Goal: Task Accomplishment & Management: Complete application form

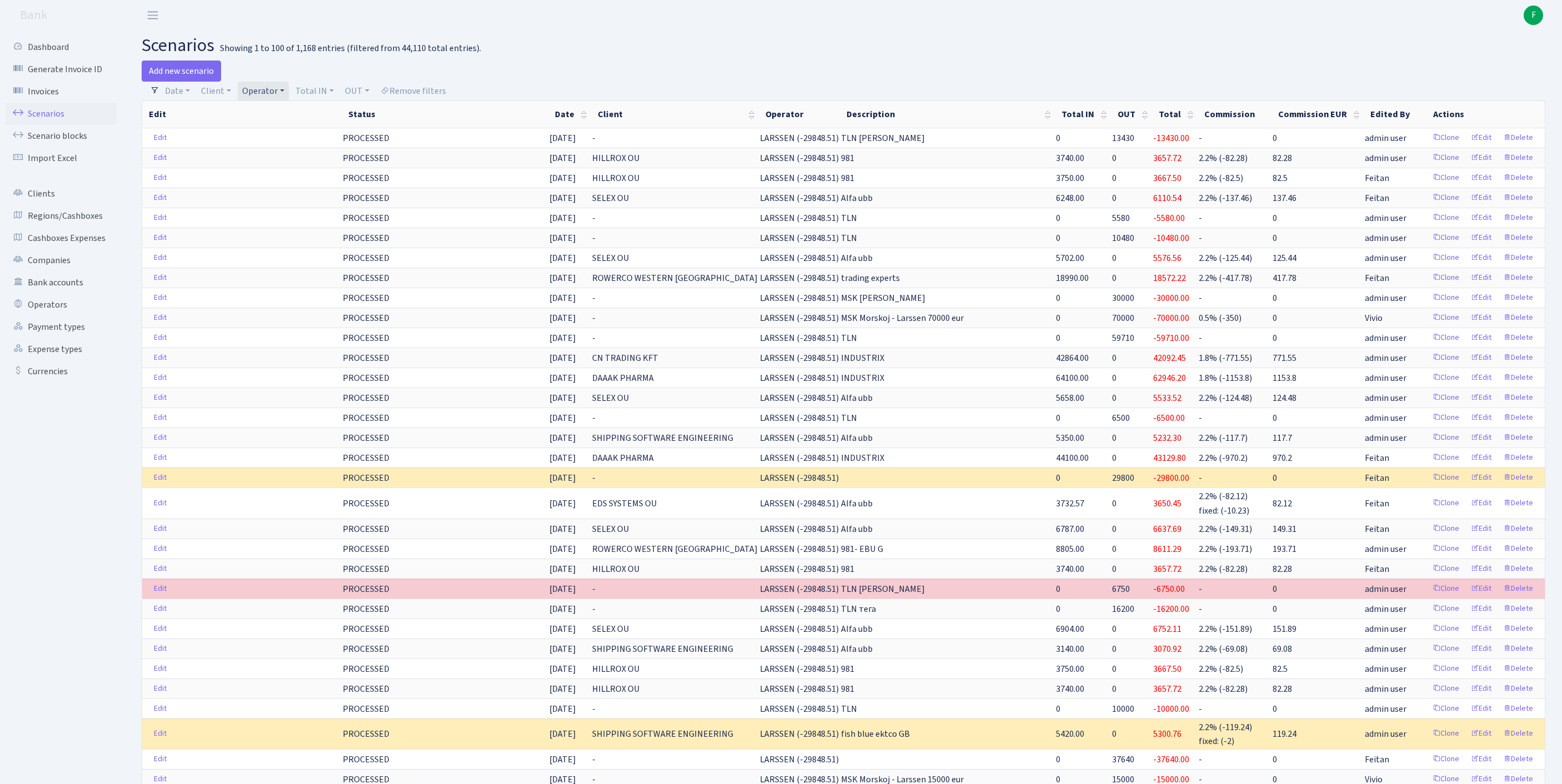
select select "100"
click at [52, 316] on link "Operators" at bounding box center [62, 305] width 111 height 22
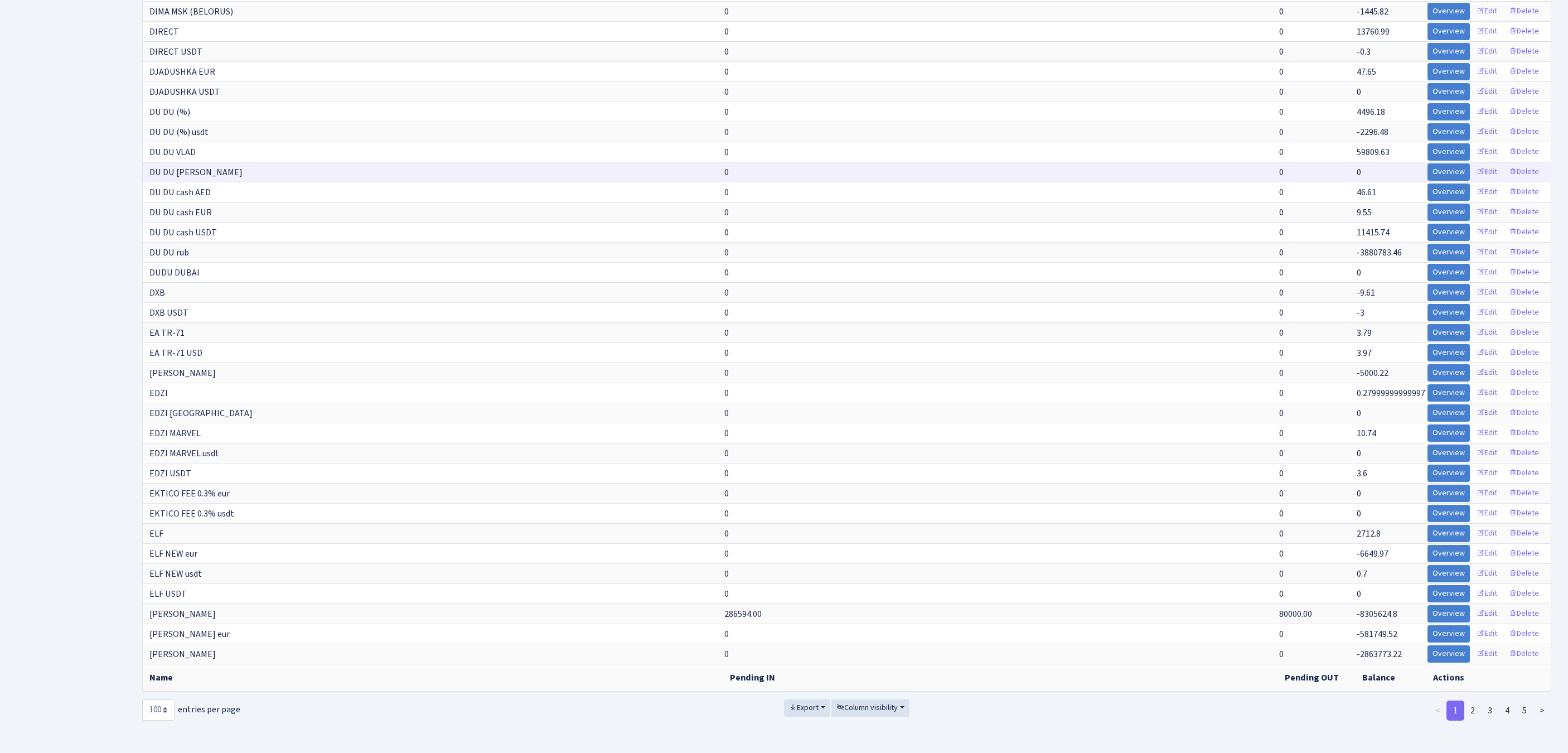
scroll to position [1988, 0]
select select "-1"
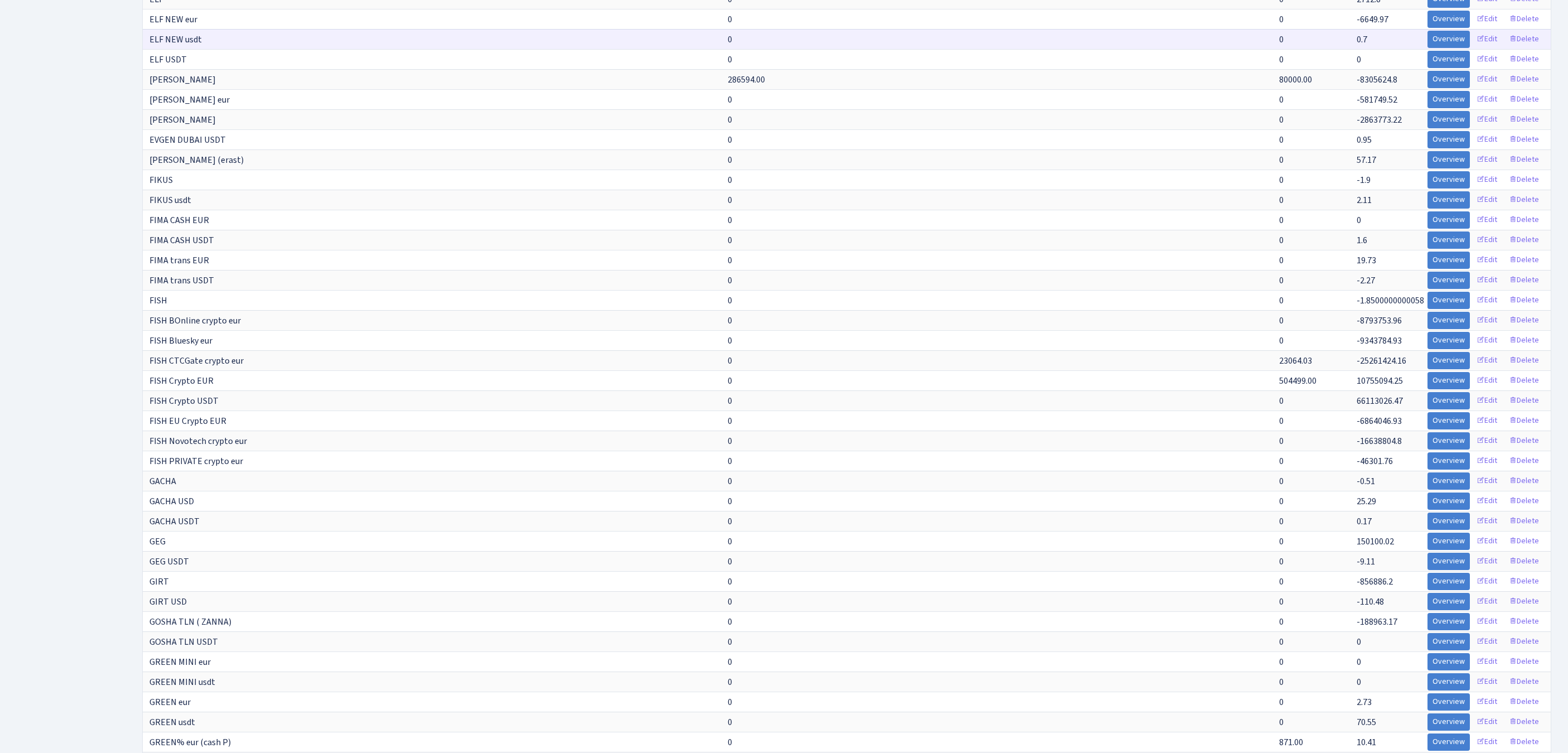
scroll to position [2766, 0]
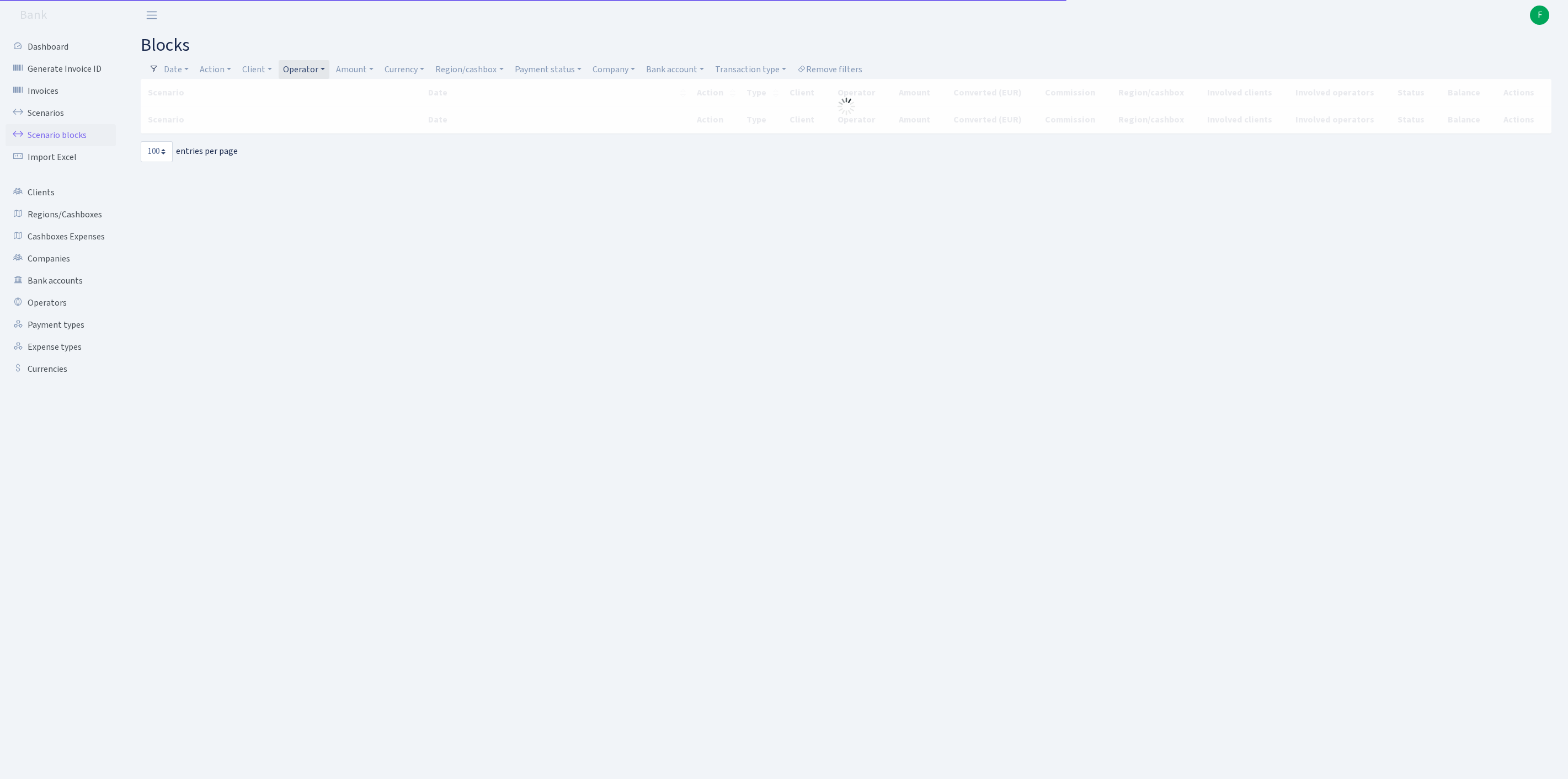
select select "100"
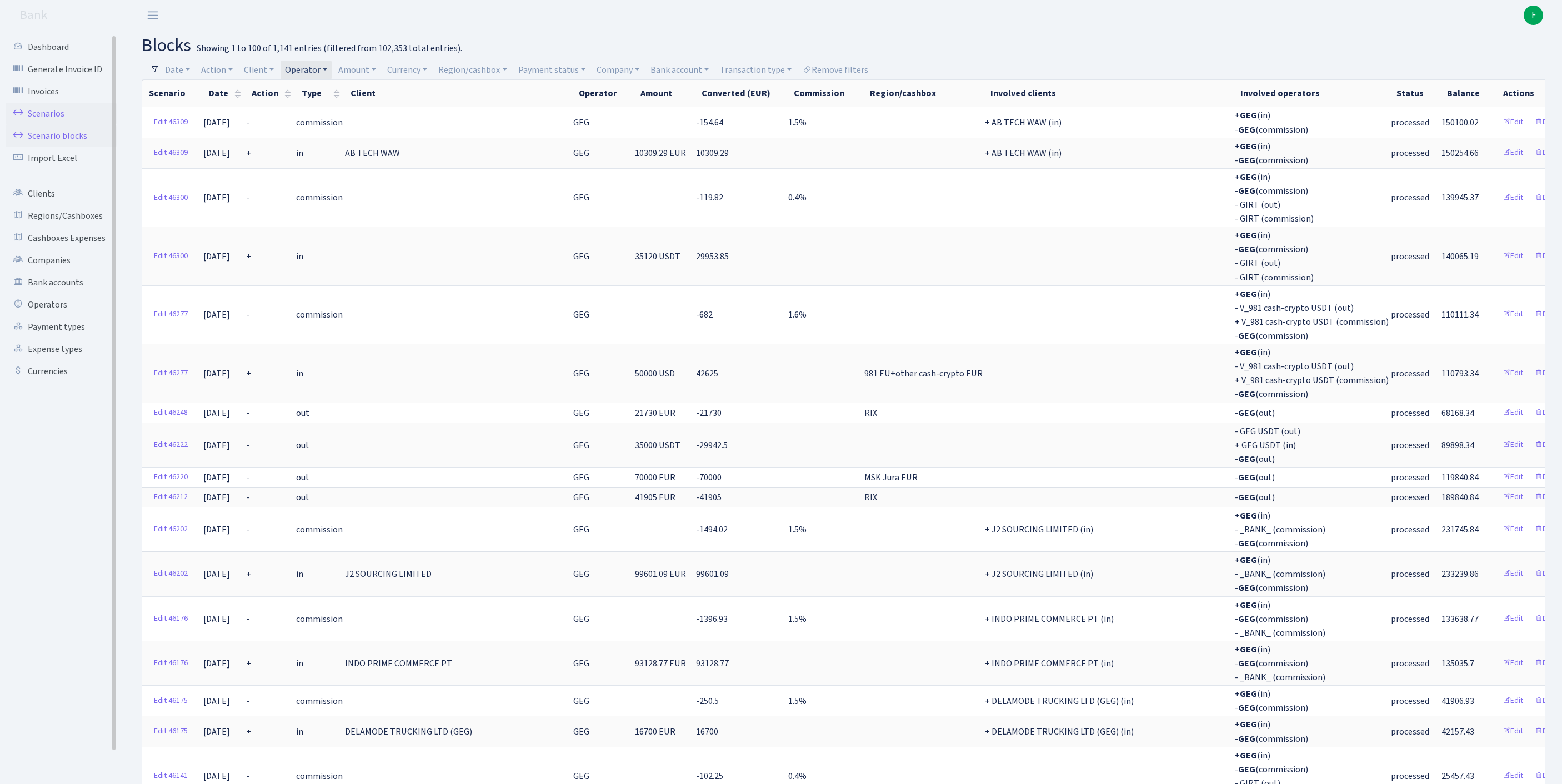
click at [58, 116] on link "Scenarios" at bounding box center [62, 114] width 111 height 22
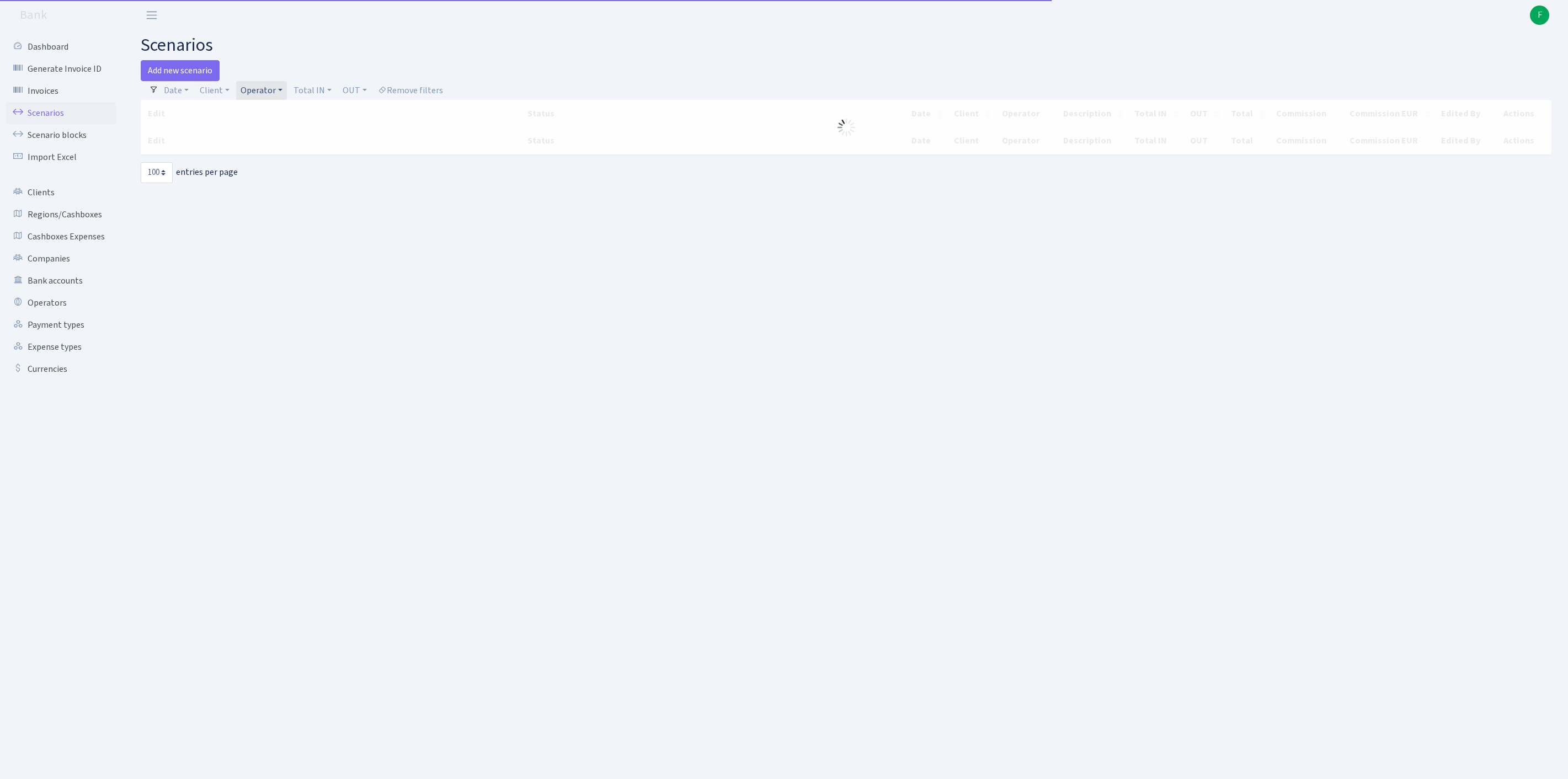
select select "100"
click at [191, 75] on link "Add new scenario" at bounding box center [180, 70] width 79 height 21
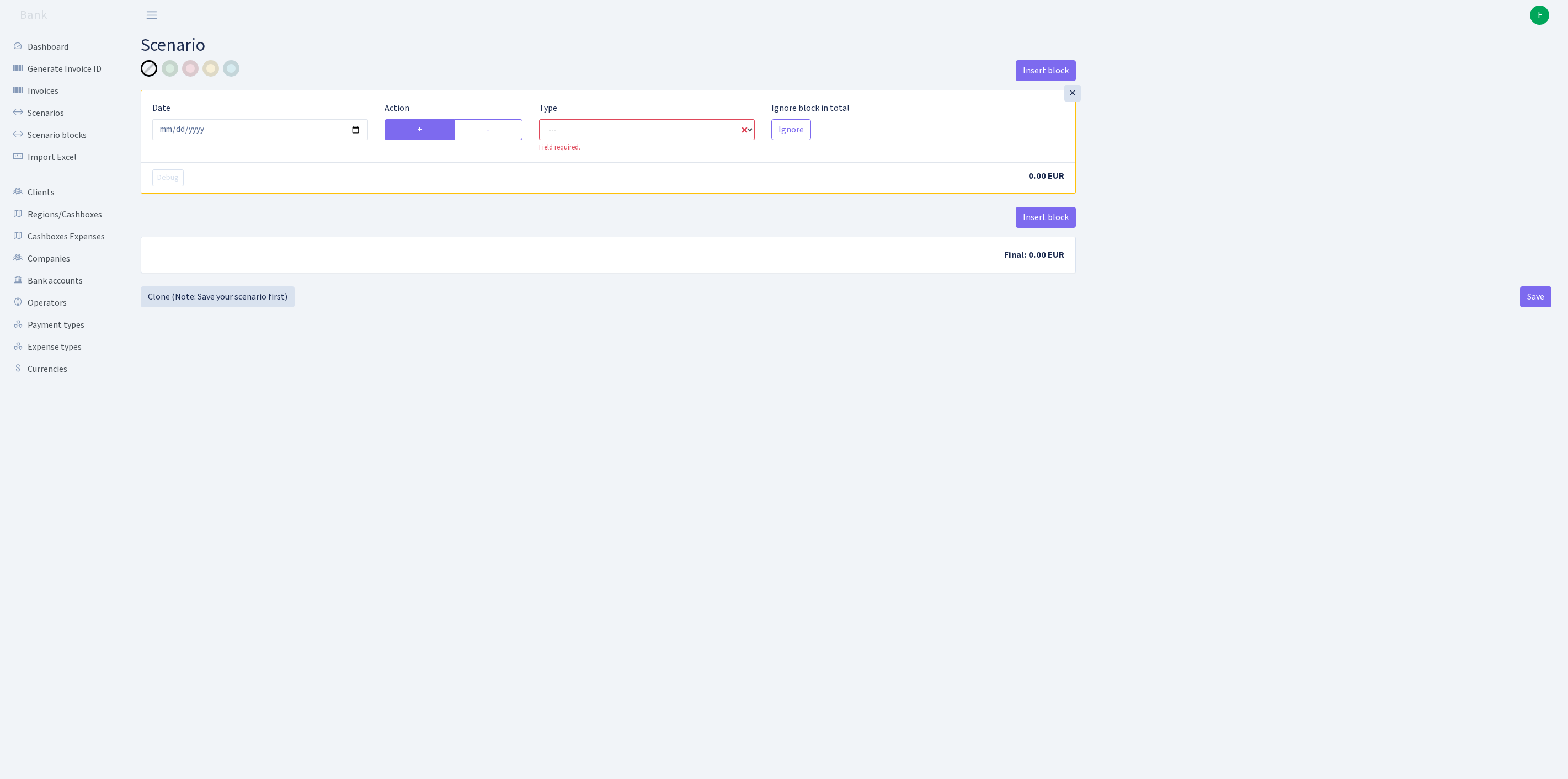
select select "in"
select select "1"
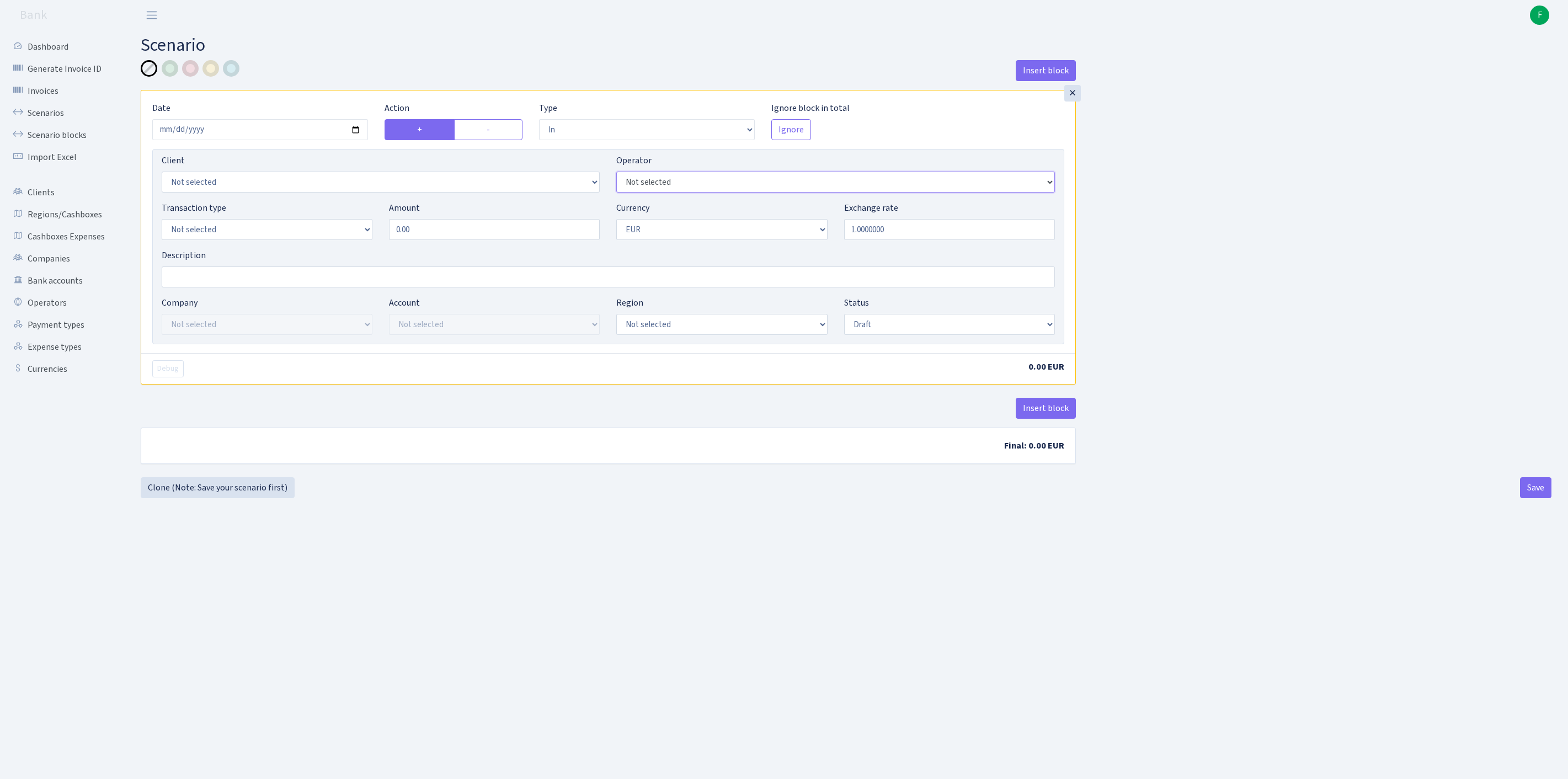
select select "65"
click at [492, 139] on label "-" at bounding box center [489, 129] width 69 height 21
click at [492, 131] on input "-" at bounding box center [490, 126] width 8 height 8
radio input "true"
radio input "false"
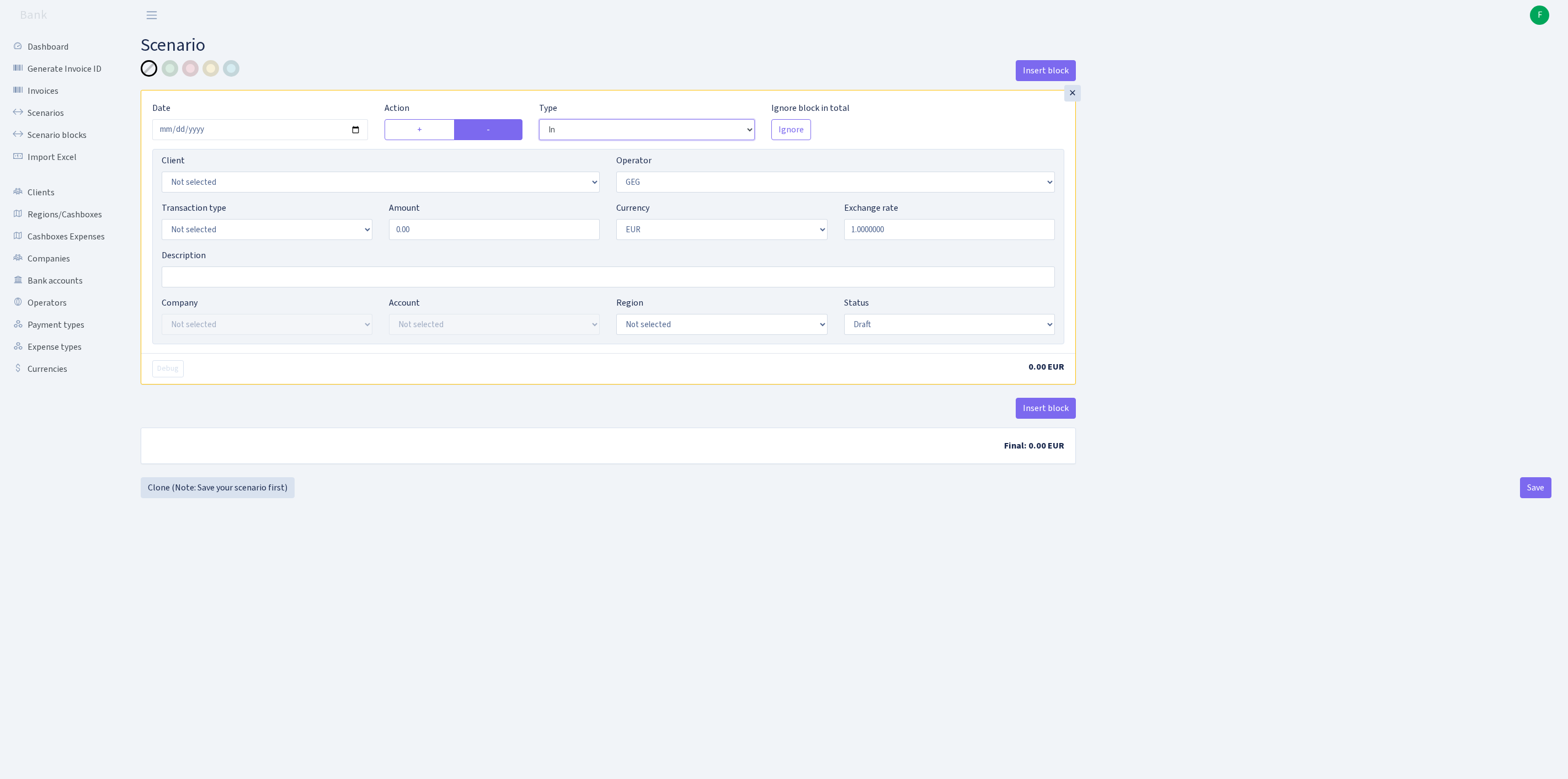
select select "out"
select select "1"
click at [381, 249] on div "Transaction type Not selected 981 ELF FISH crypto GIRT IVO dekl MM-BALTIC eur U…" at bounding box center [607, 225] width 910 height 48
type input "139,940.00"
select select "1"
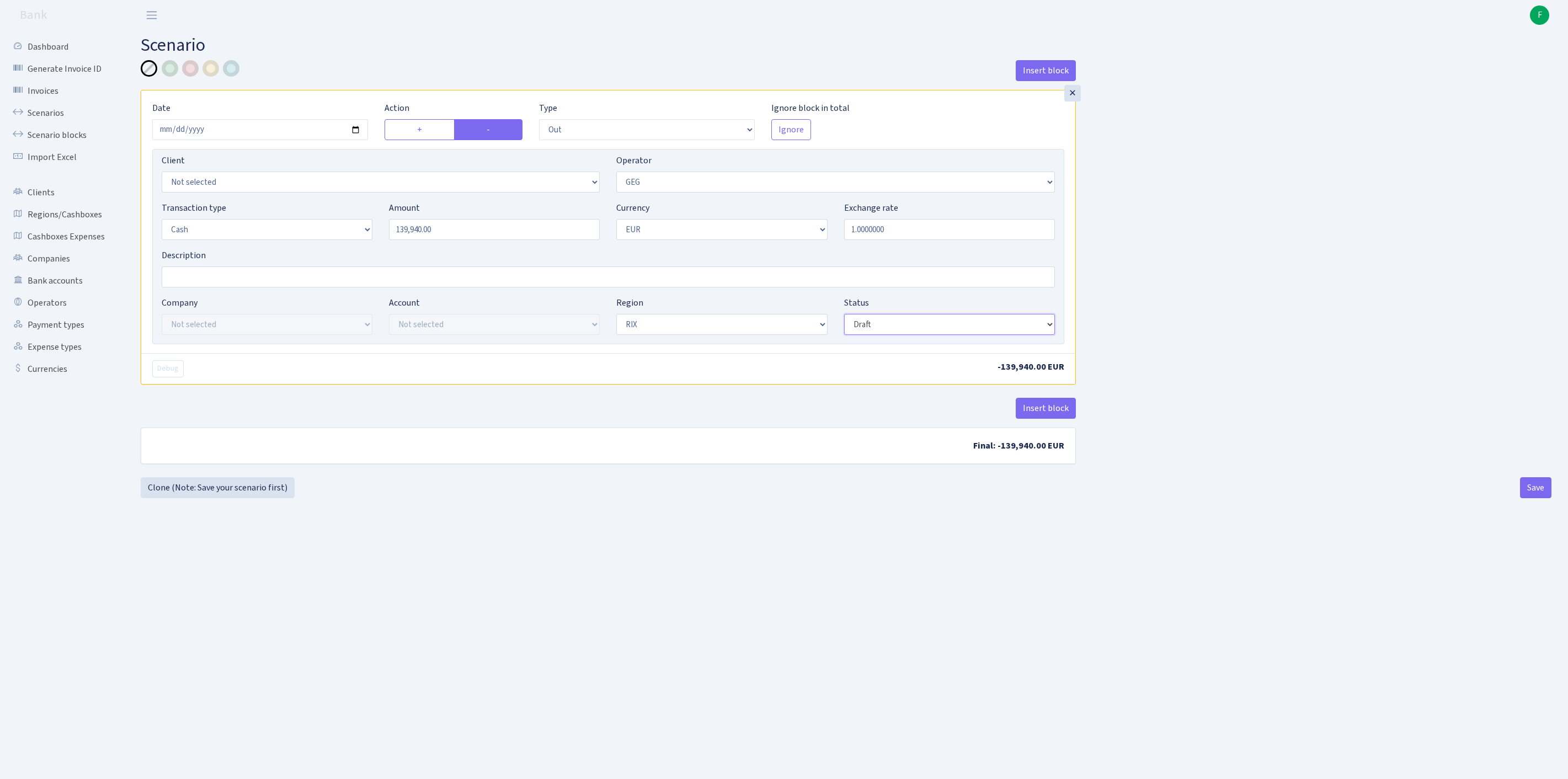
select select "processed"
click at [1520, 477] on div "Insert block × Date 2025-09-15 Action + - Type --- In Out Commission Field requ…" at bounding box center [846, 269] width 1427 height 417
click at [1527, 498] on button "Save" at bounding box center [1535, 487] width 32 height 21
select select "out"
select select "65"
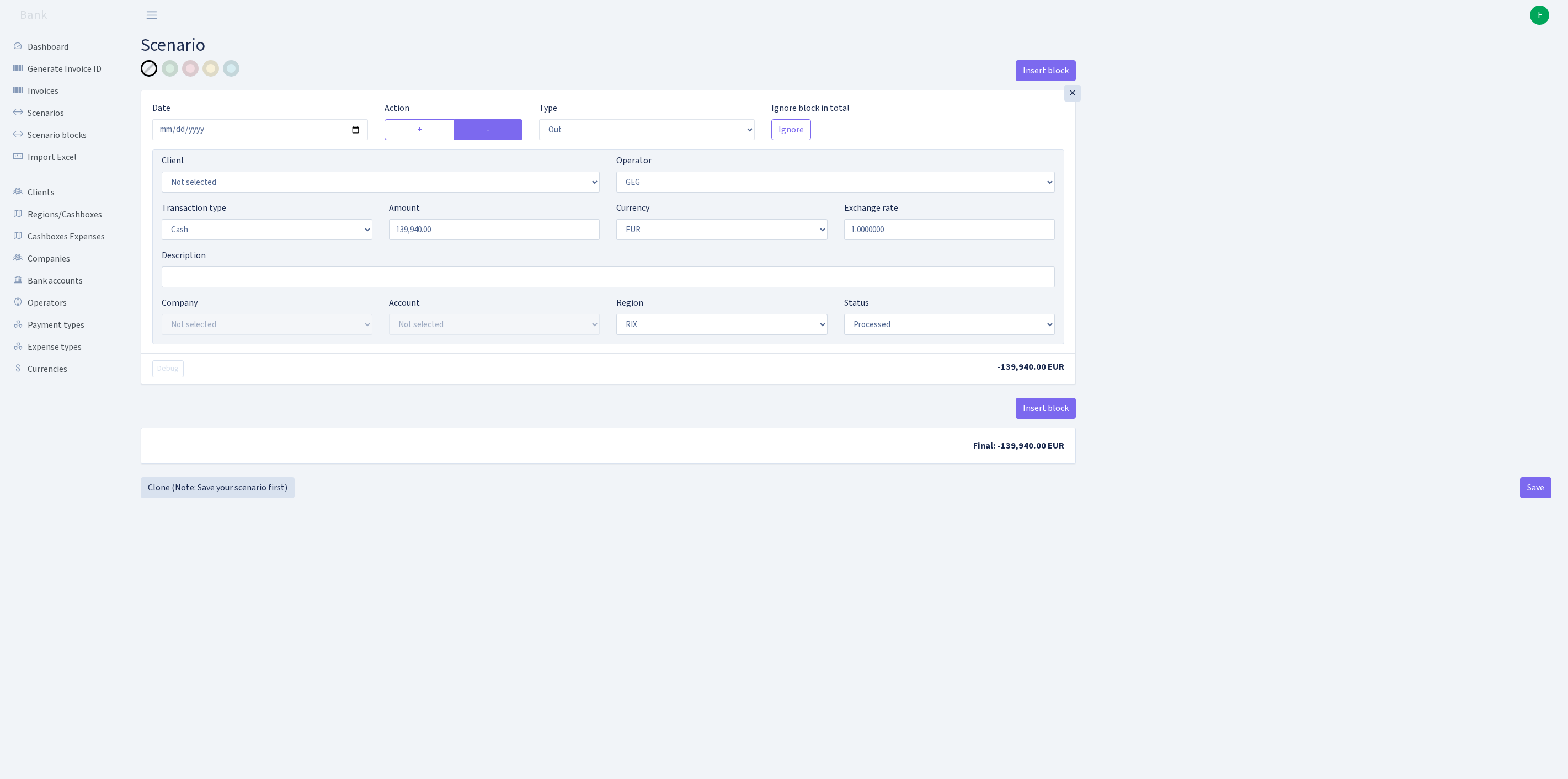
select select "1"
select select "processed"
click at [61, 115] on link "Scenarios" at bounding box center [61, 113] width 110 height 22
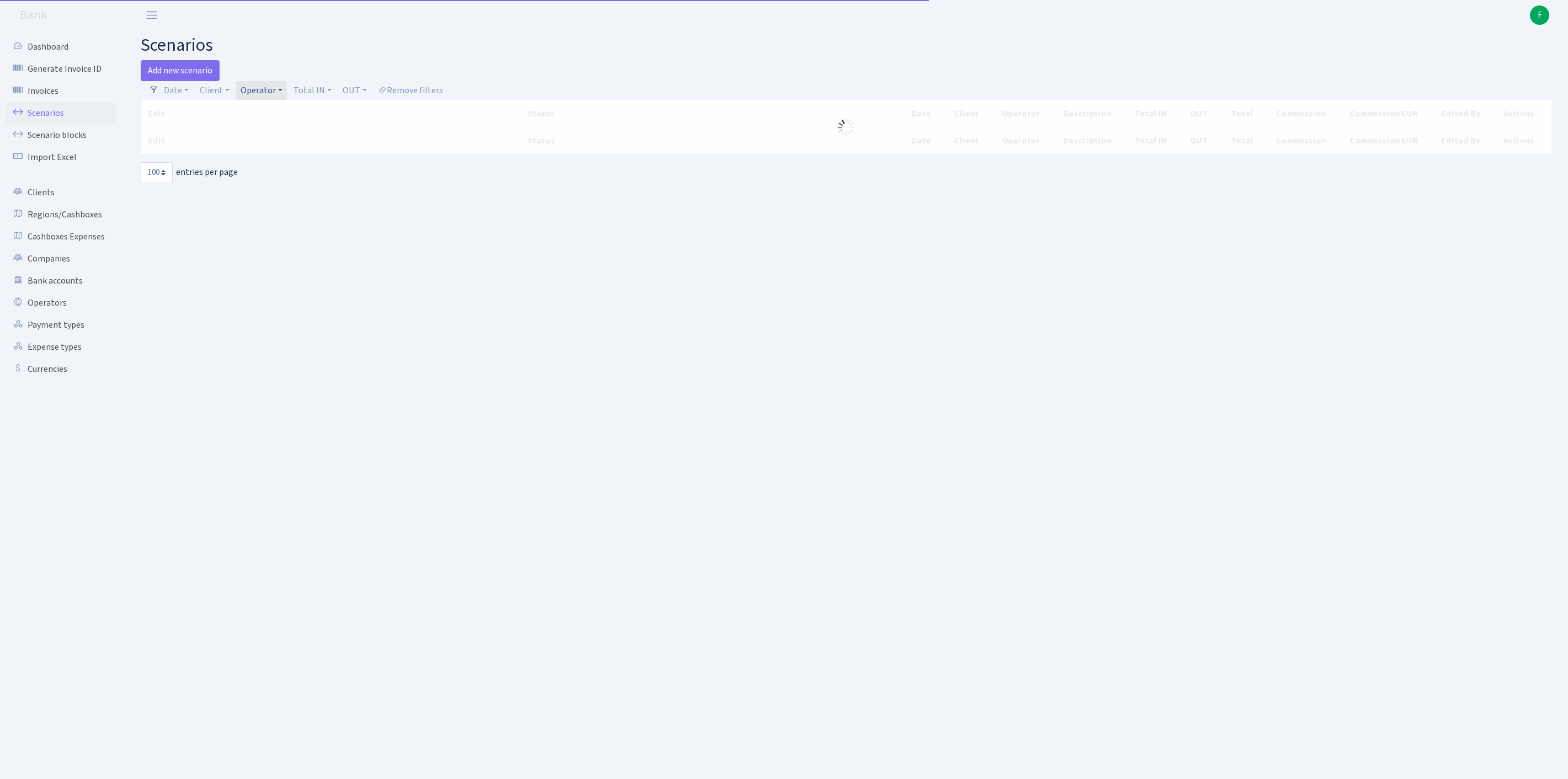
select select "100"
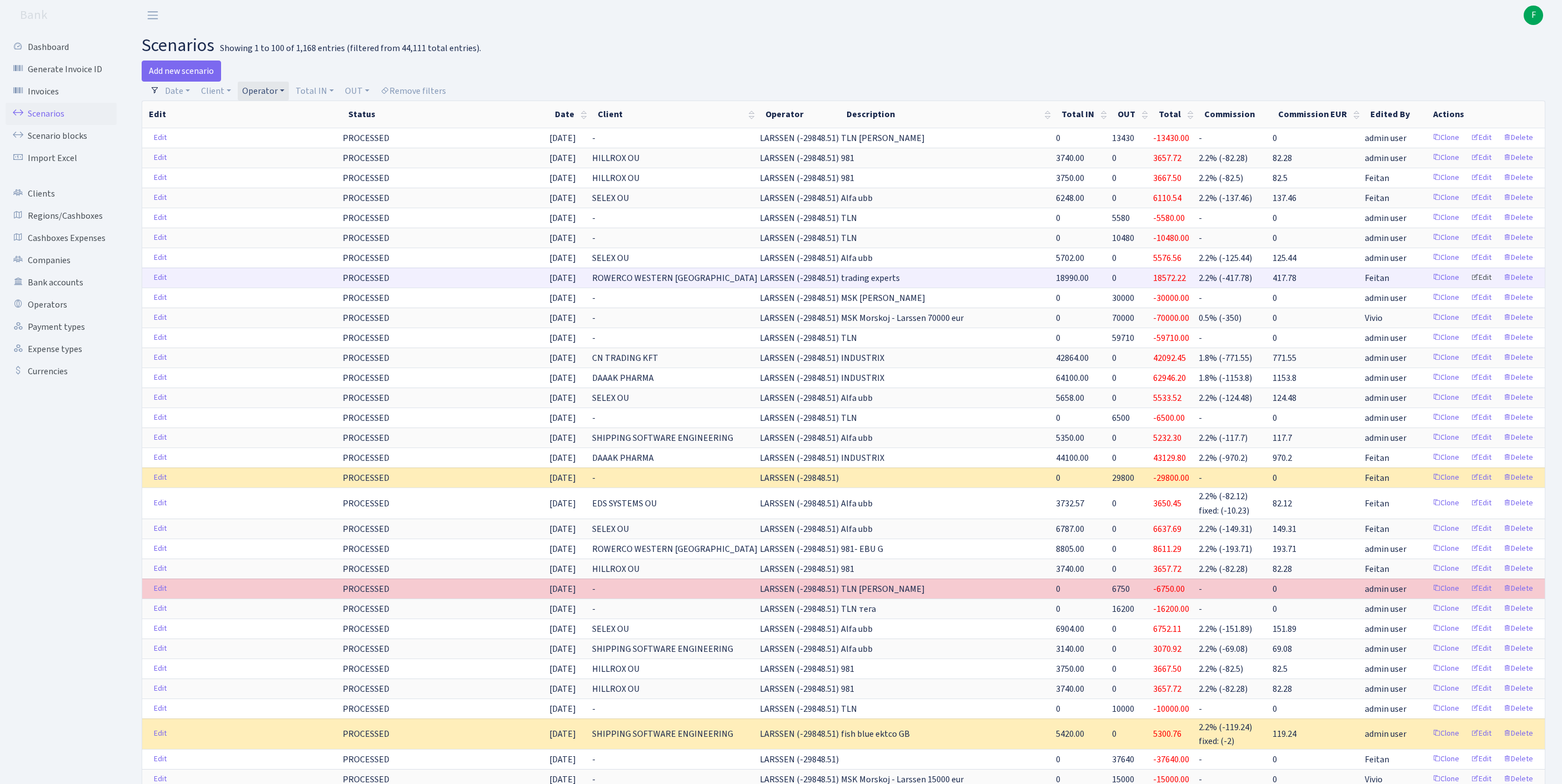
click at [1468, 286] on link "Edit" at bounding box center [1481, 278] width 30 height 17
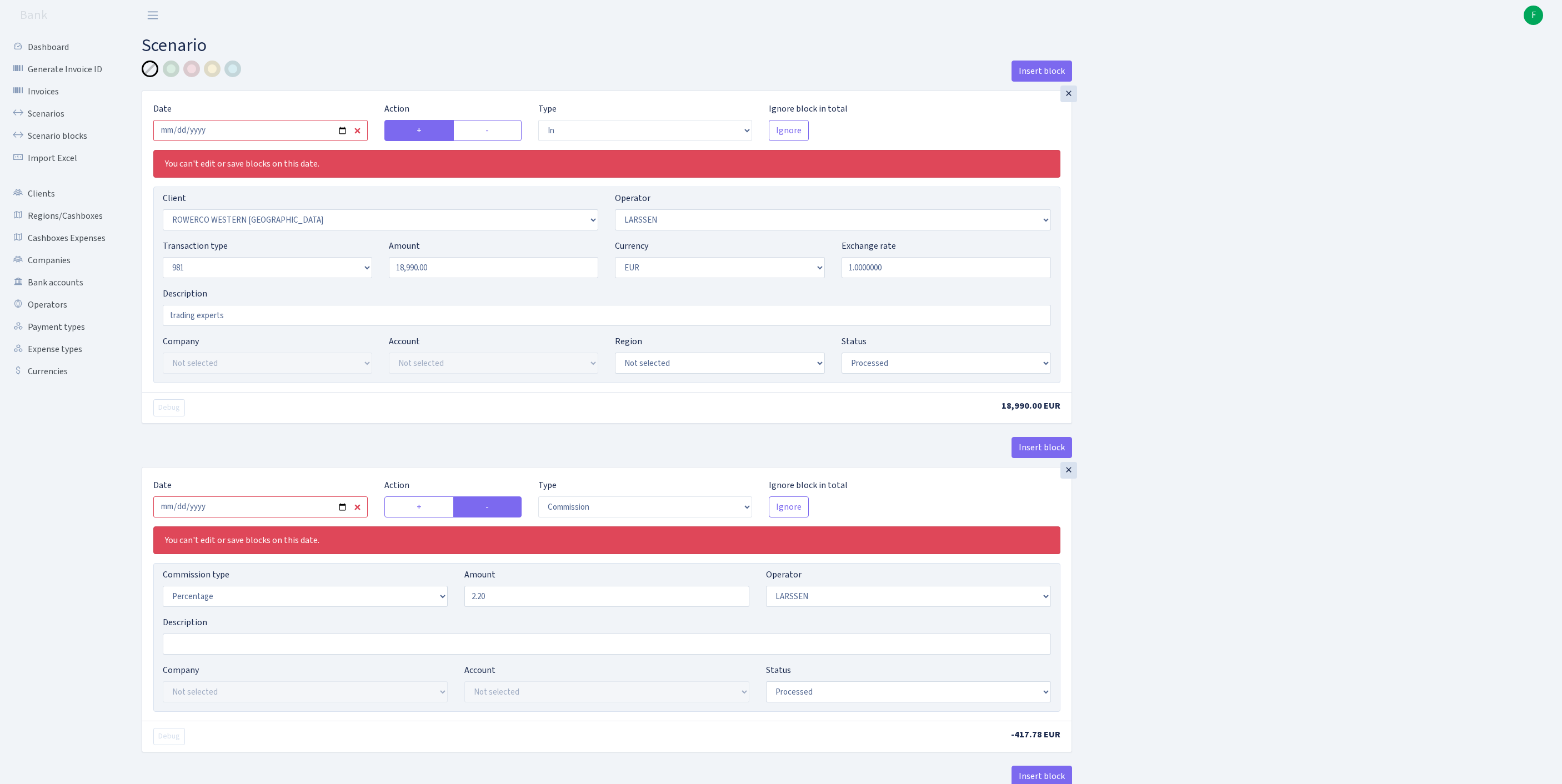
select select "in"
select select "2819"
select select "36"
select select "8"
select select "1"
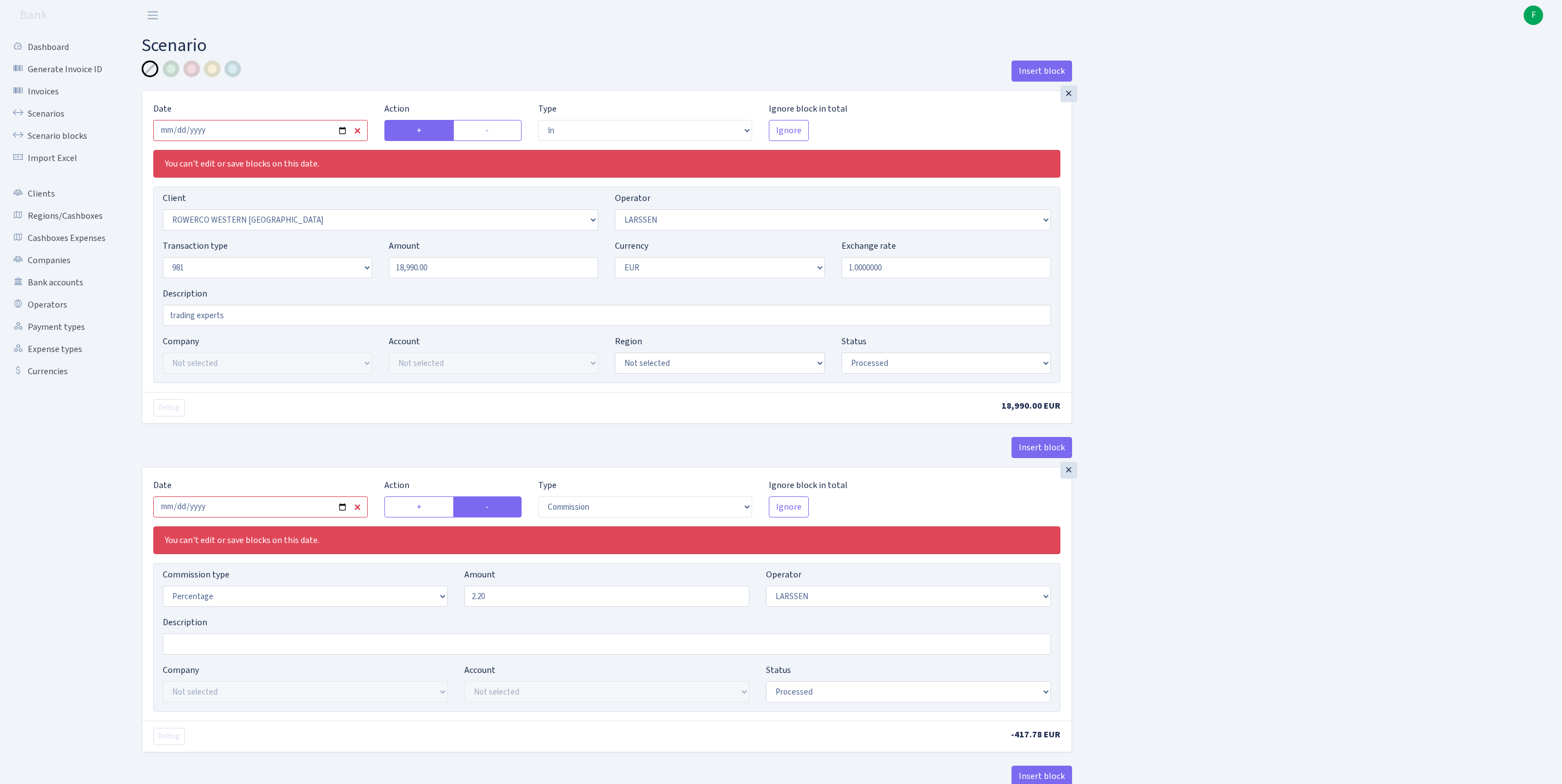
select select "processed"
select select "commission"
select select "36"
select select "processed"
select select "out"
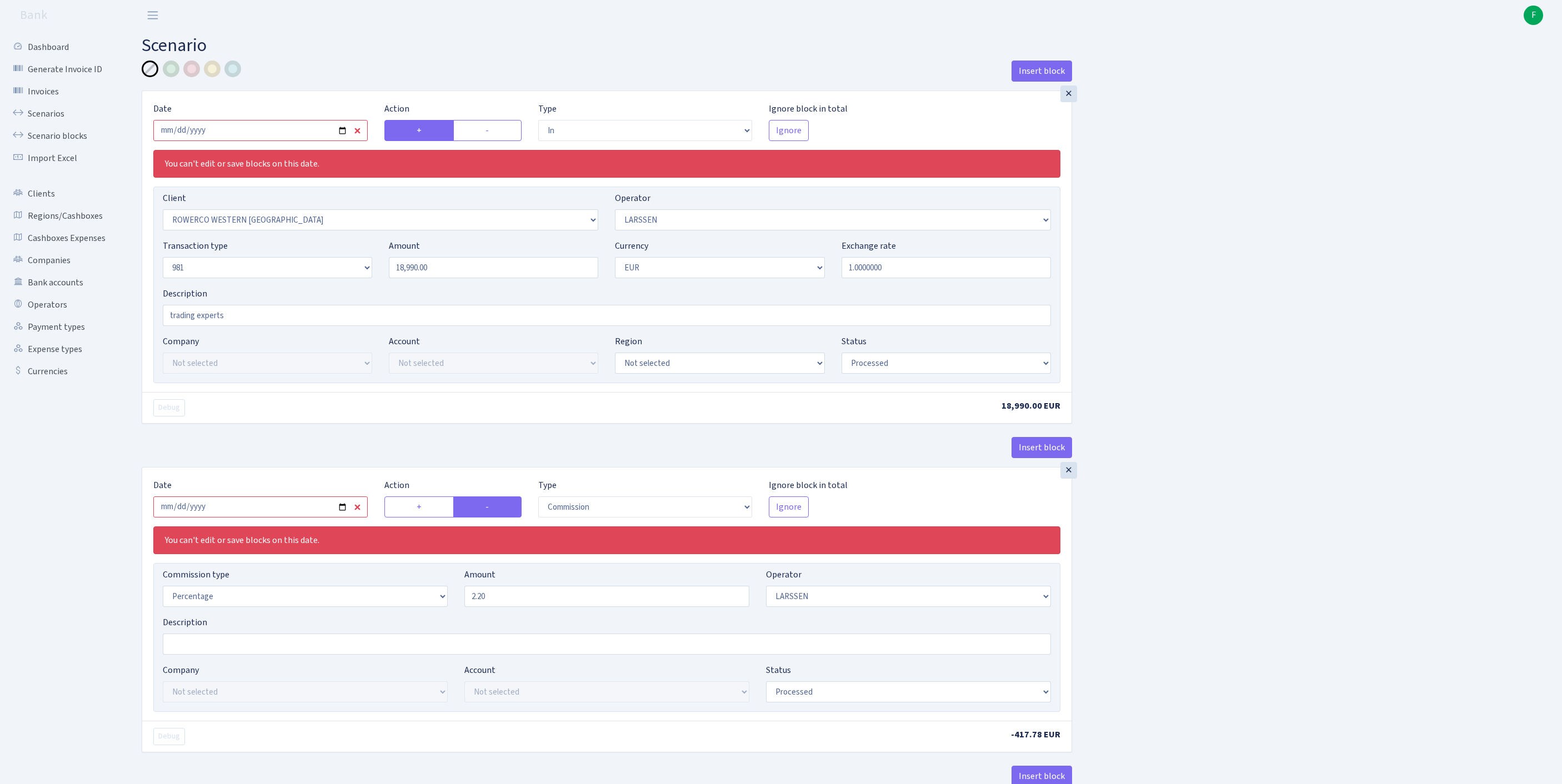
select select "2797"
select select "61"
select select "8"
select select "1"
select select "processed"
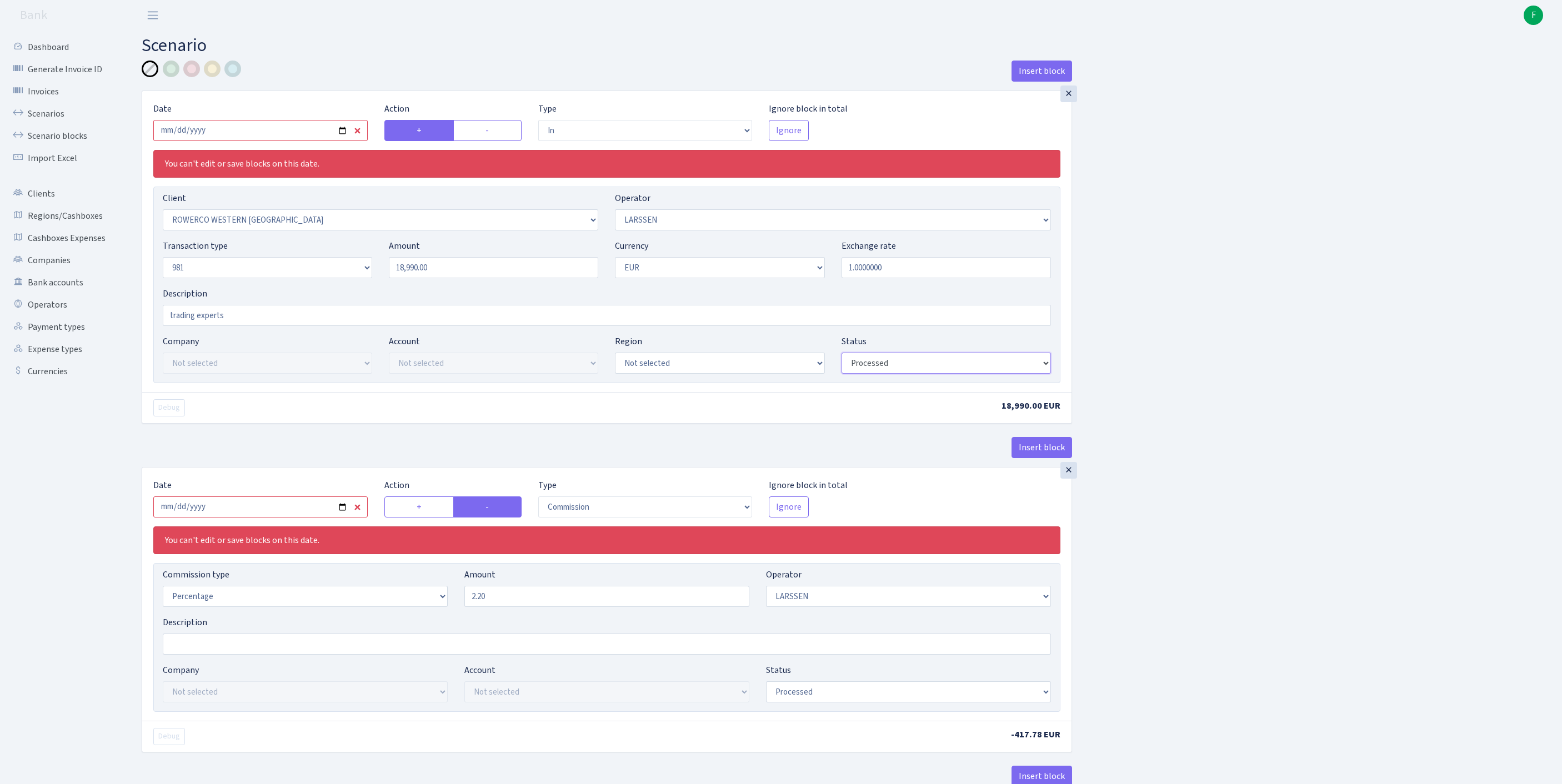
select select "never"
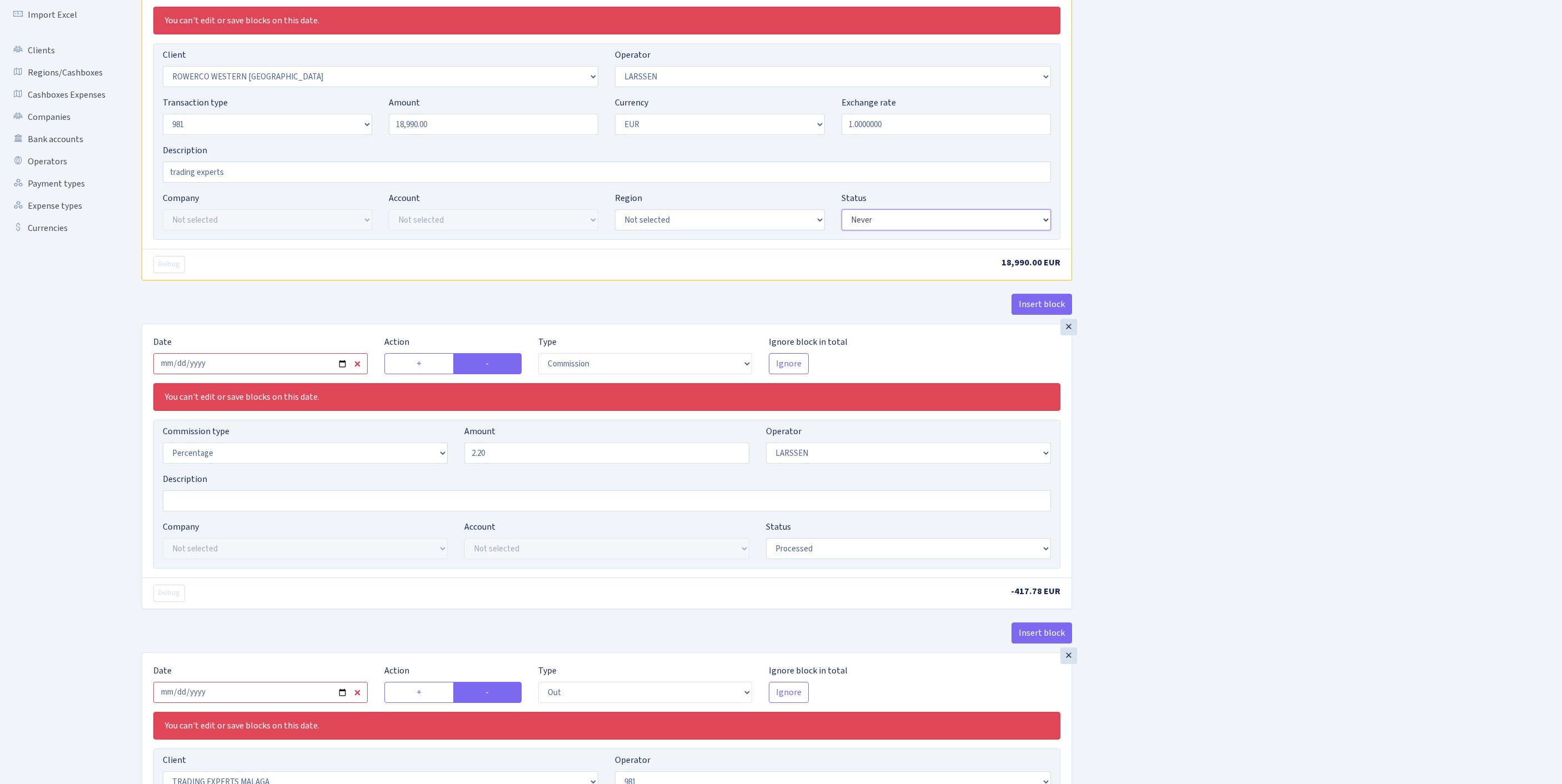
scroll to position [314, 0]
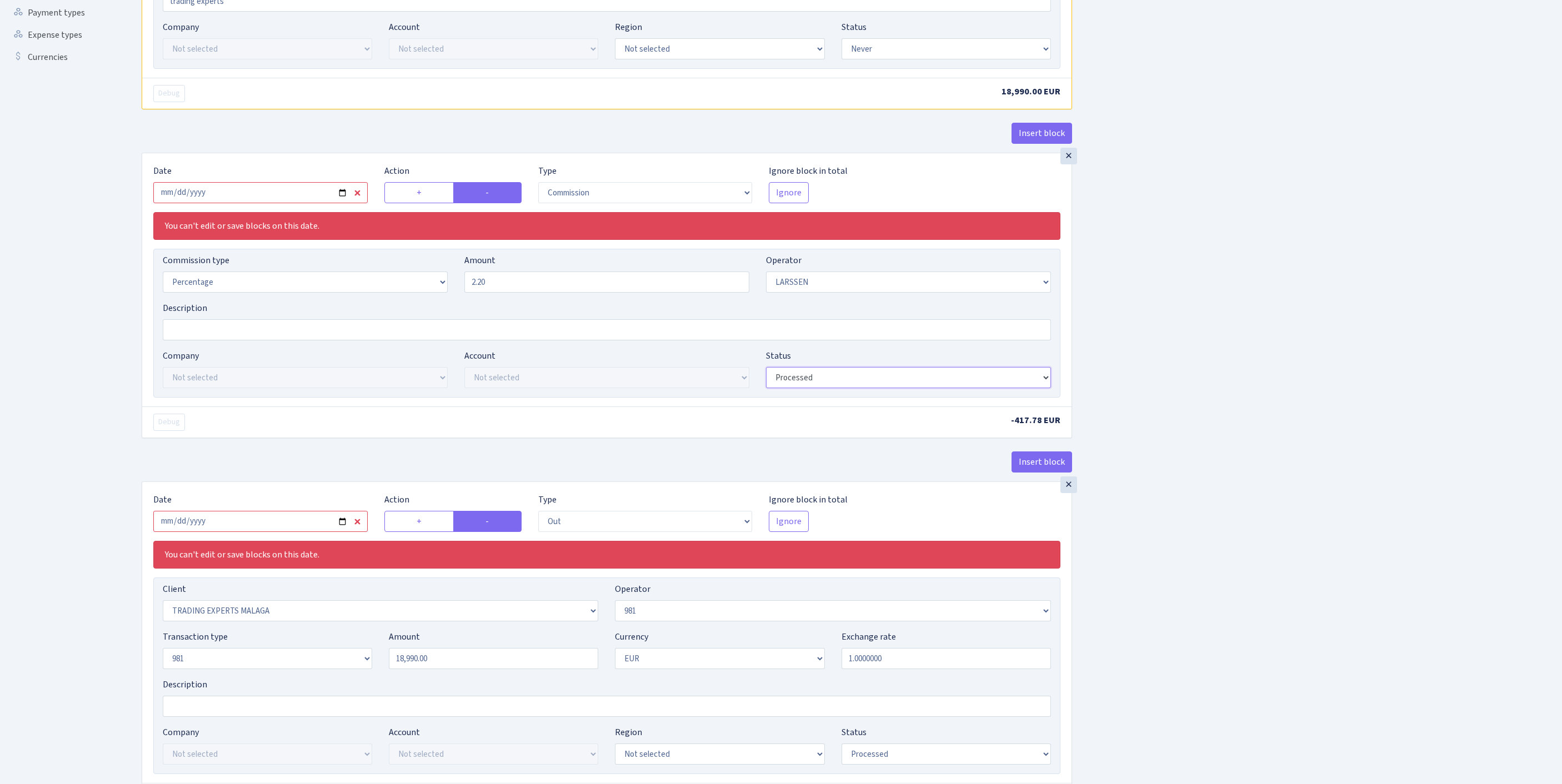
select select "never"
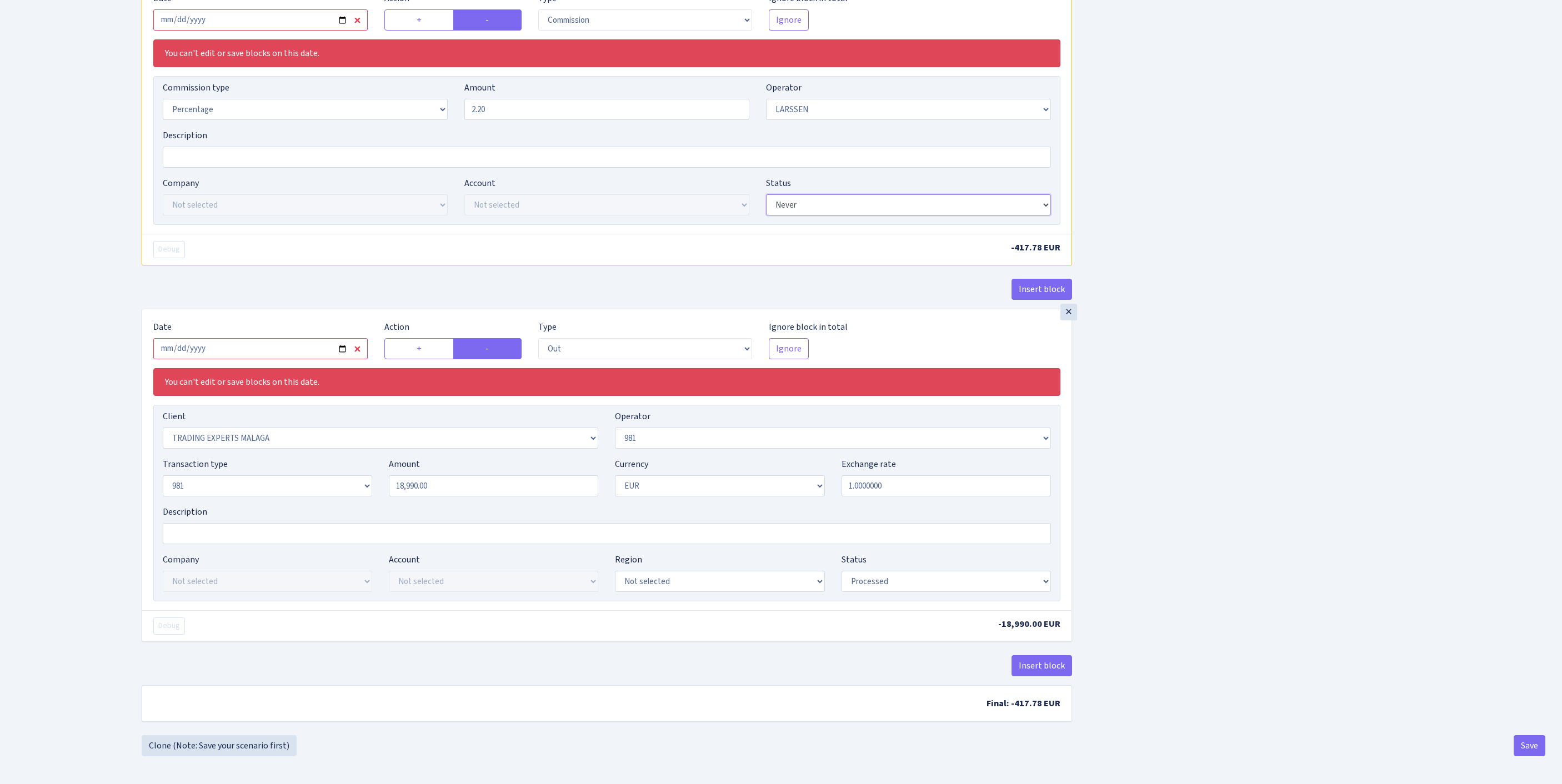
scroll to position [648, 0]
select select "never"
click at [1514, 744] on button "Save" at bounding box center [1530, 745] width 32 height 21
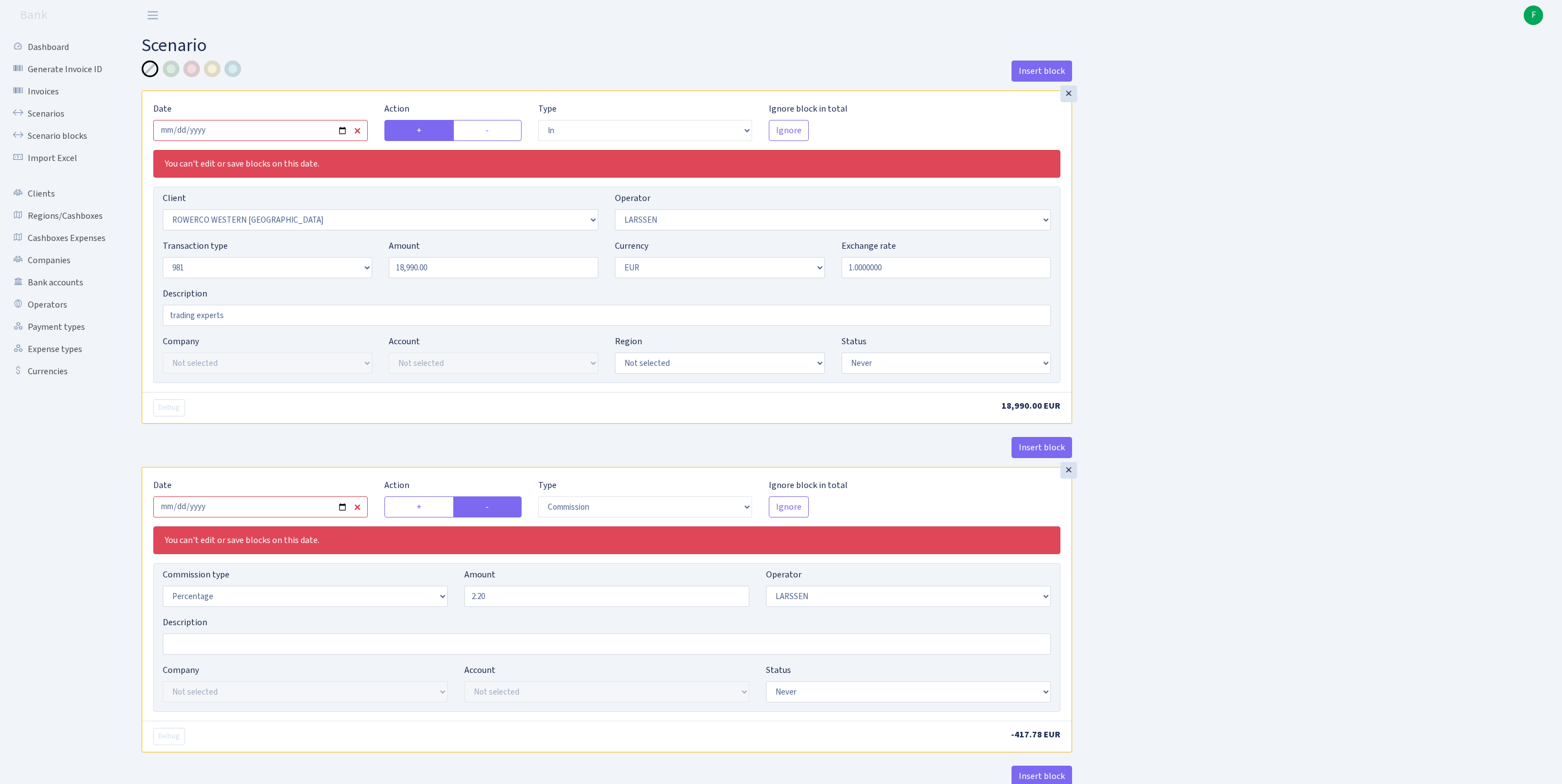
select select "in"
select select "2819"
select select "36"
select select "8"
select select "1"
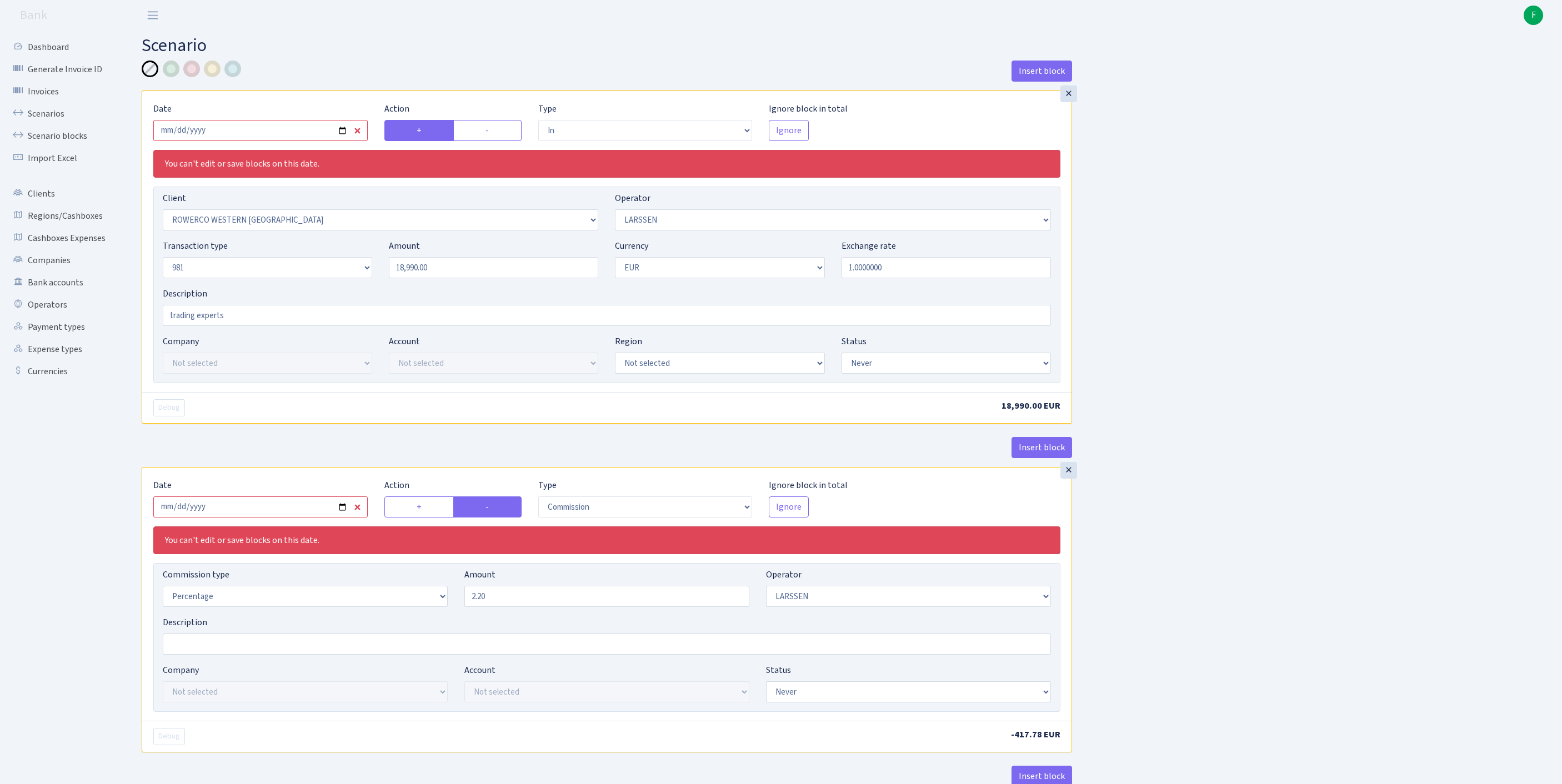
select select "never"
select select "commission"
select select "36"
select select "never"
select select "out"
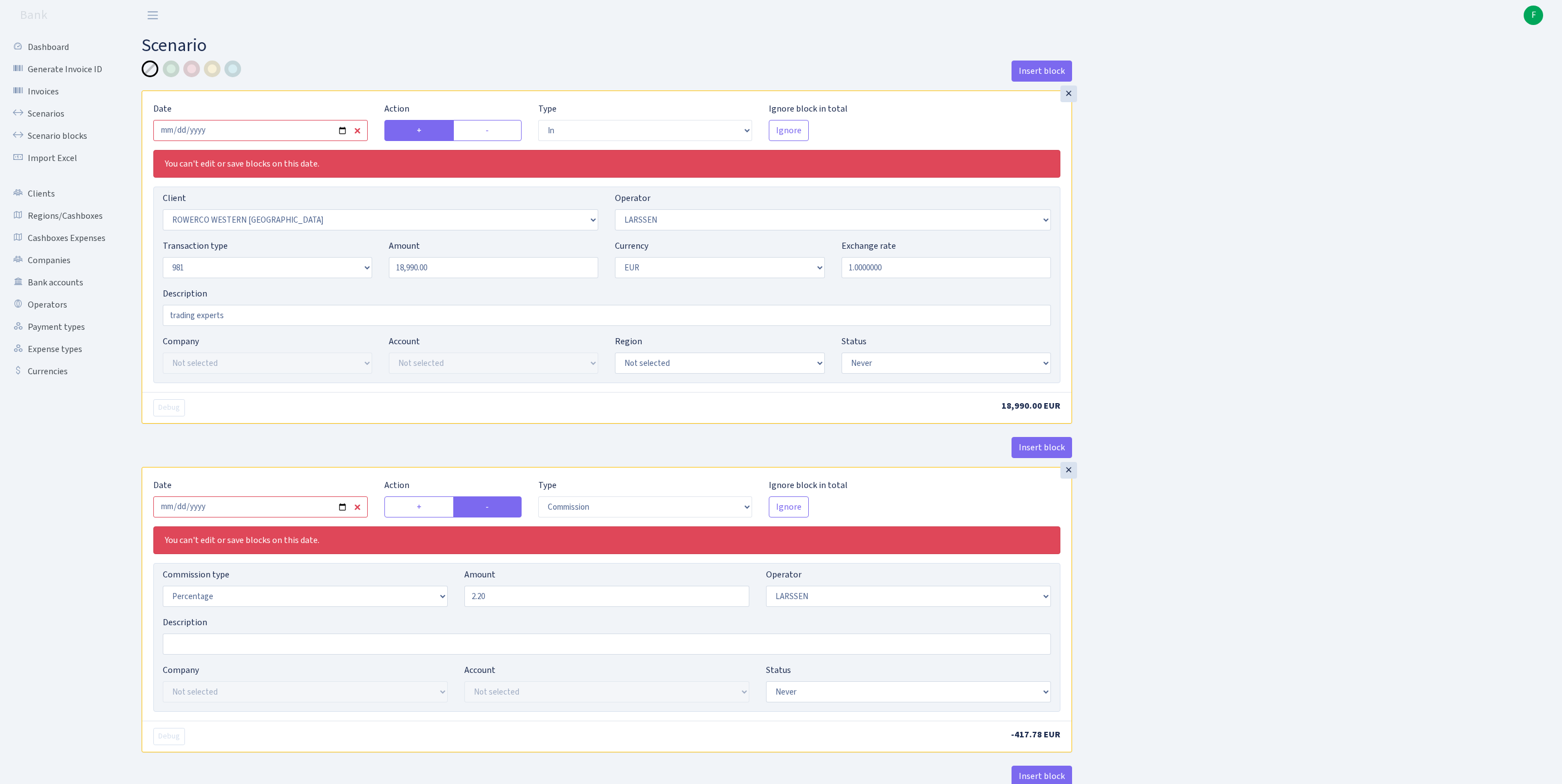
select select "2797"
select select "61"
select select "8"
select select "1"
select select "never"
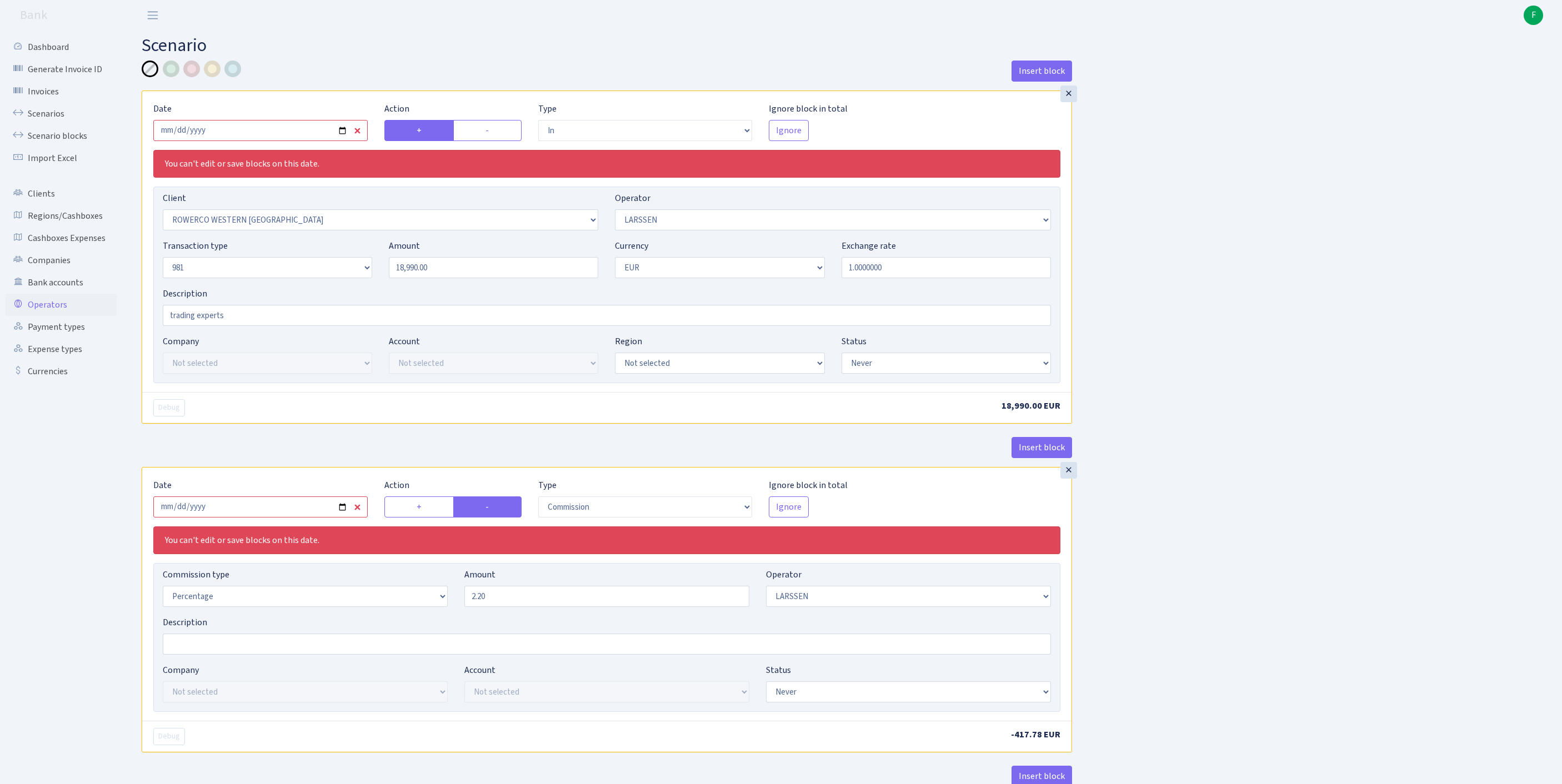
click at [59, 316] on link "Operators" at bounding box center [62, 305] width 111 height 22
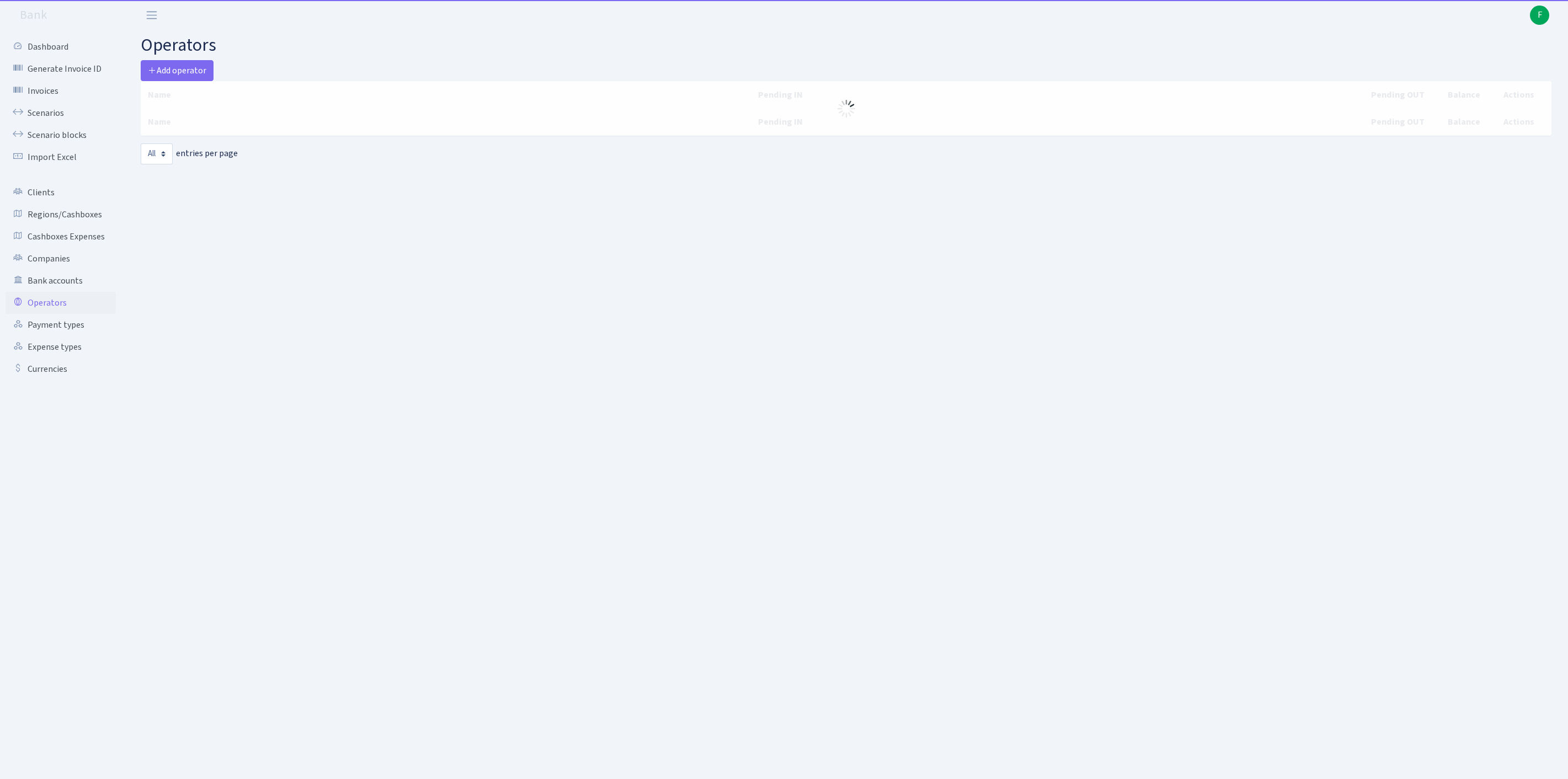
select select "-1"
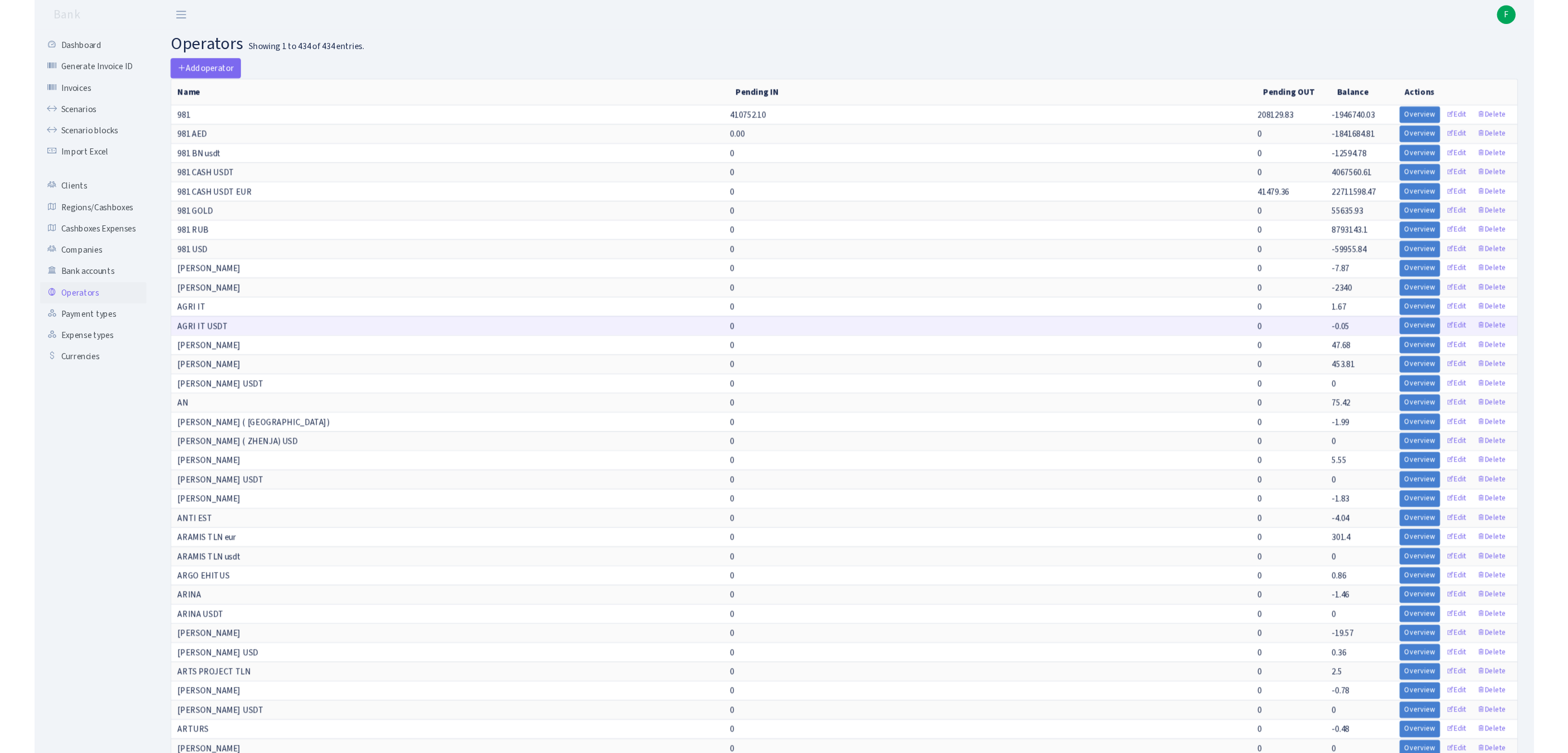
scroll to position [2749, 0]
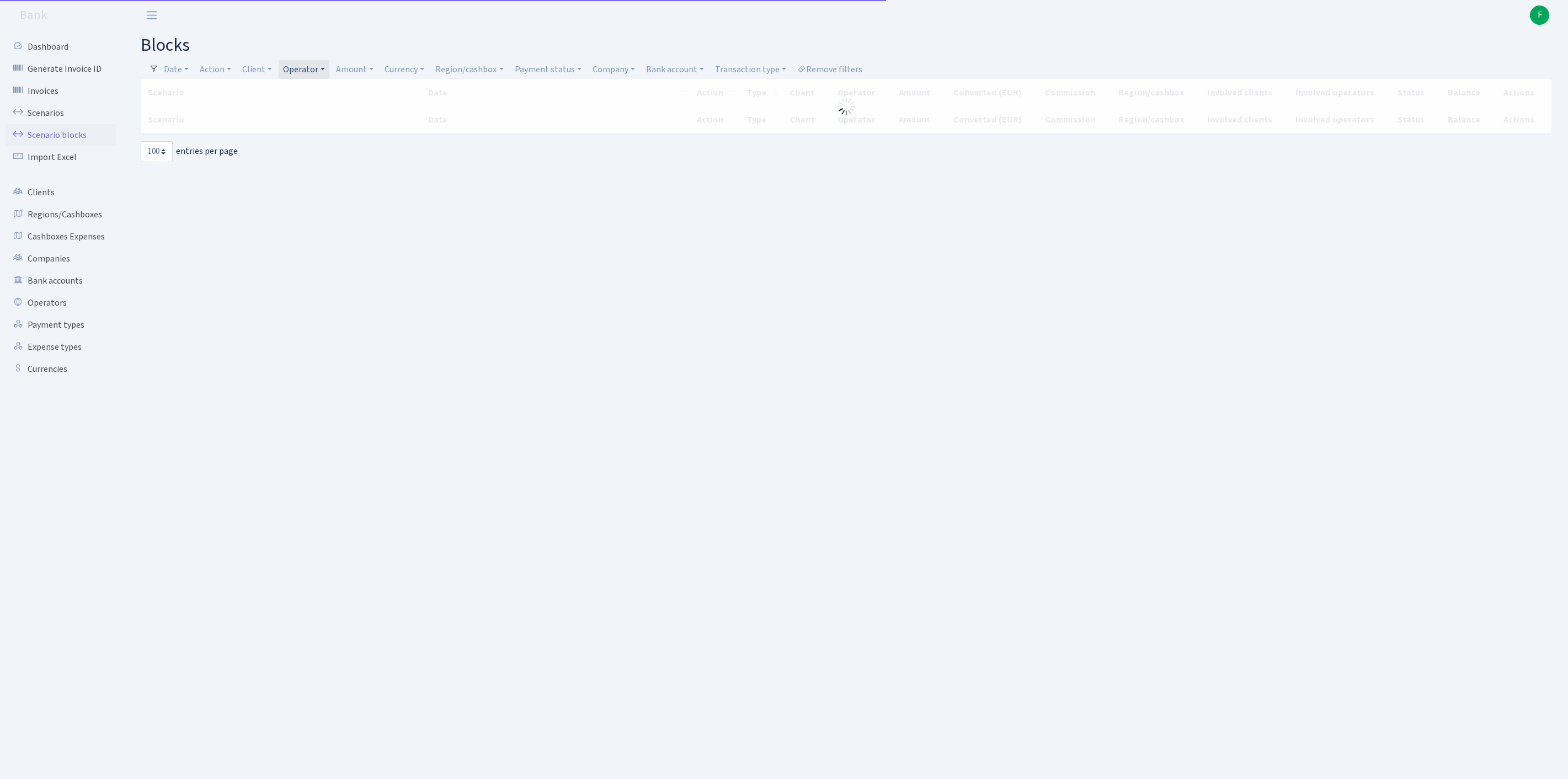
select select "100"
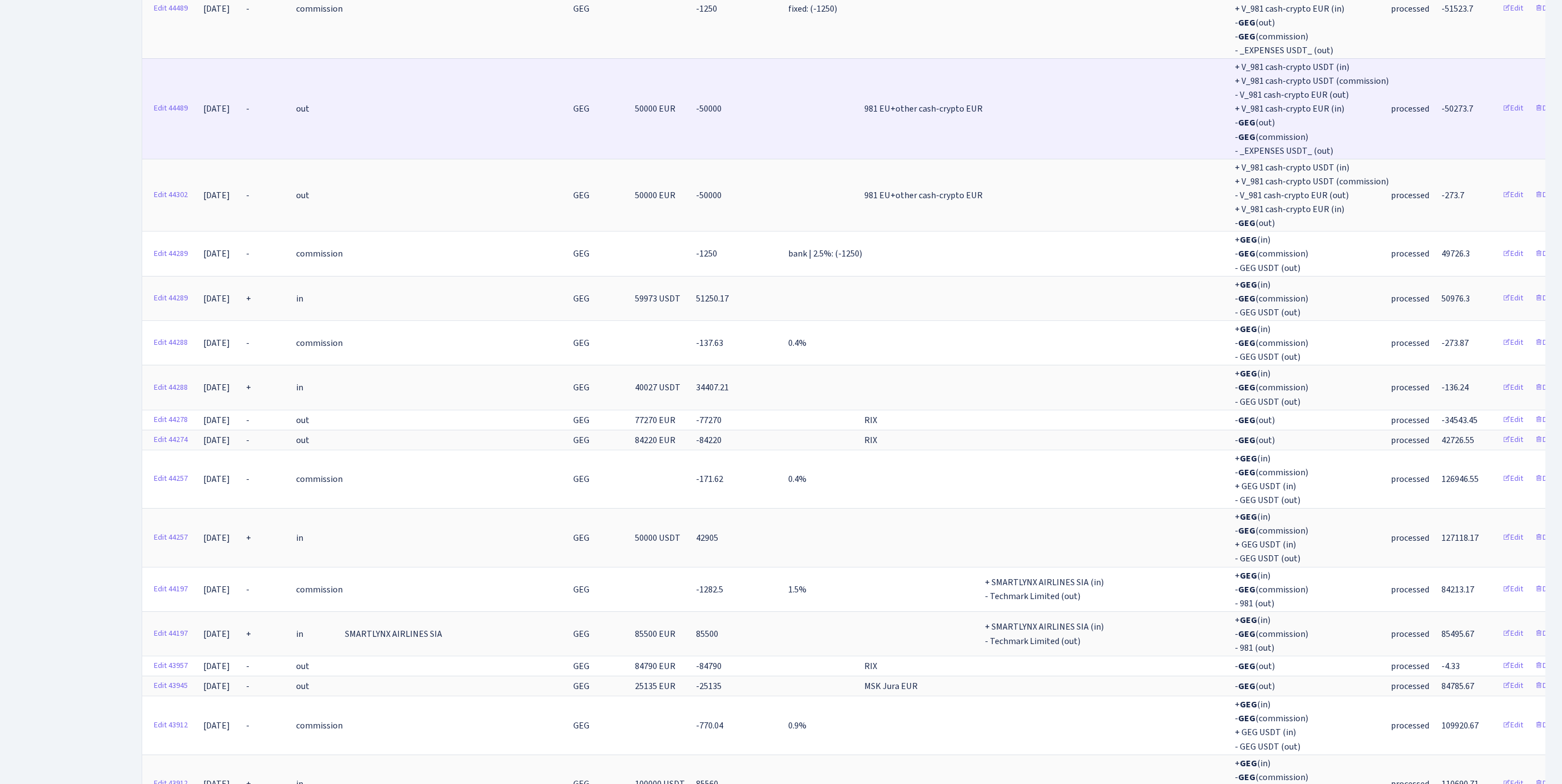
scroll to position [4020, 0]
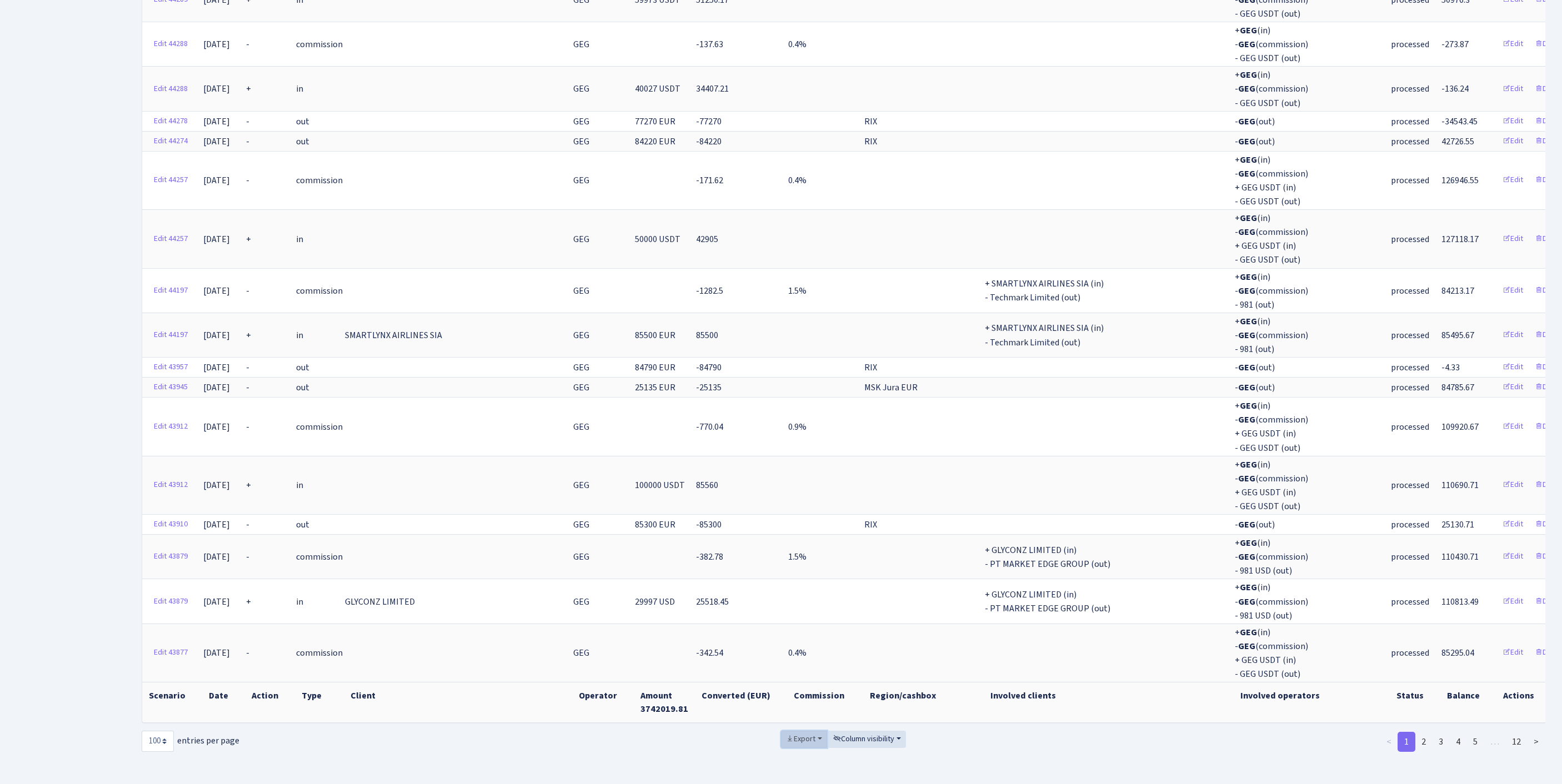
click at [791, 733] on span "Export" at bounding box center [800, 739] width 29 height 11
click at [799, 649] on link "Excel" at bounding box center [825, 658] width 88 height 17
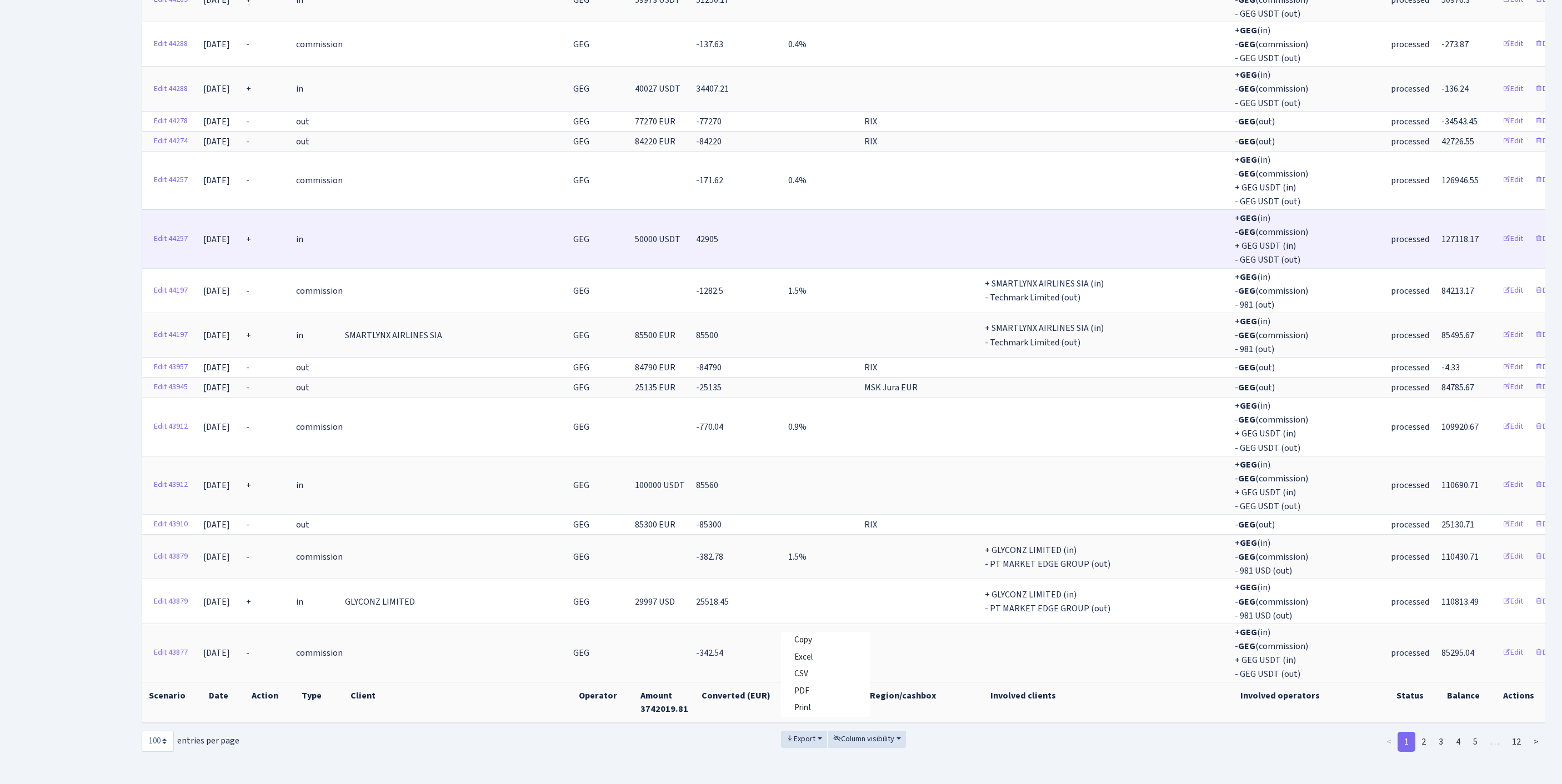
scroll to position [4003, 0]
